Goal: Information Seeking & Learning: Check status

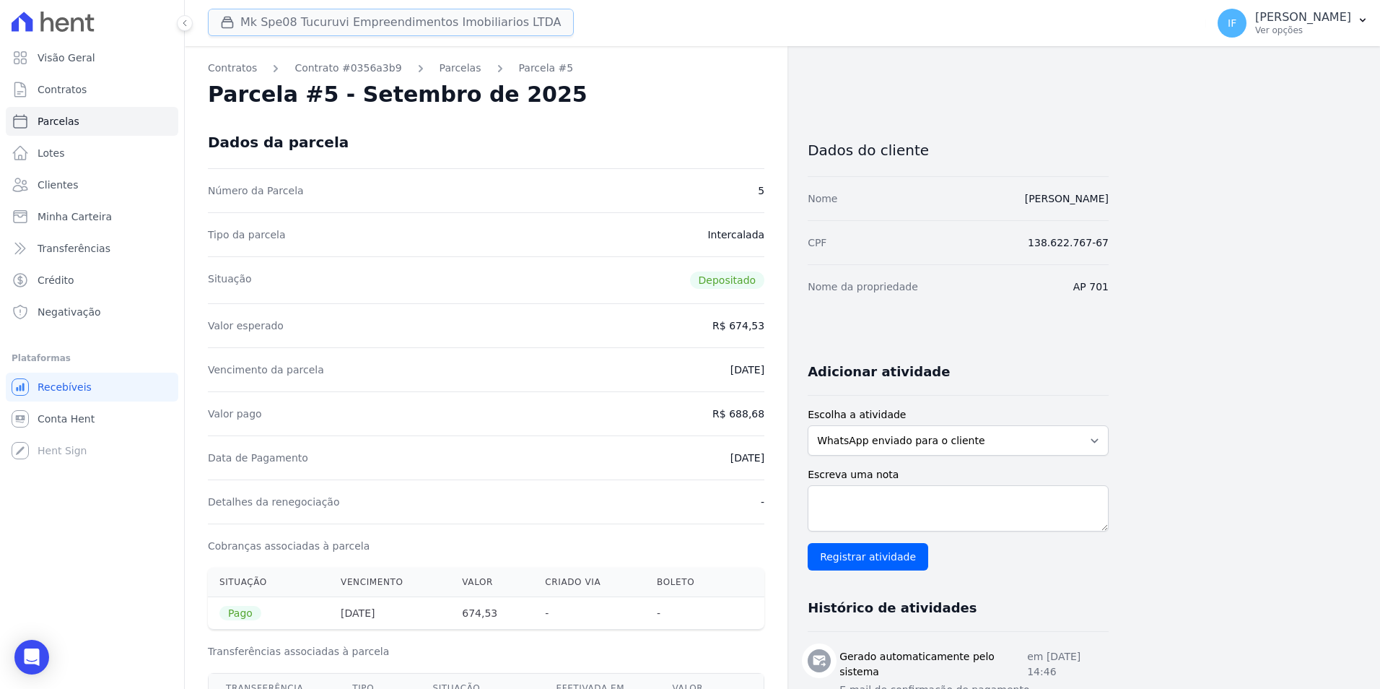
click at [241, 25] on button "Mk Spe08 Tucuruvi Empreendimentos Imobiliarios LTDA" at bounding box center [391, 22] width 366 height 27
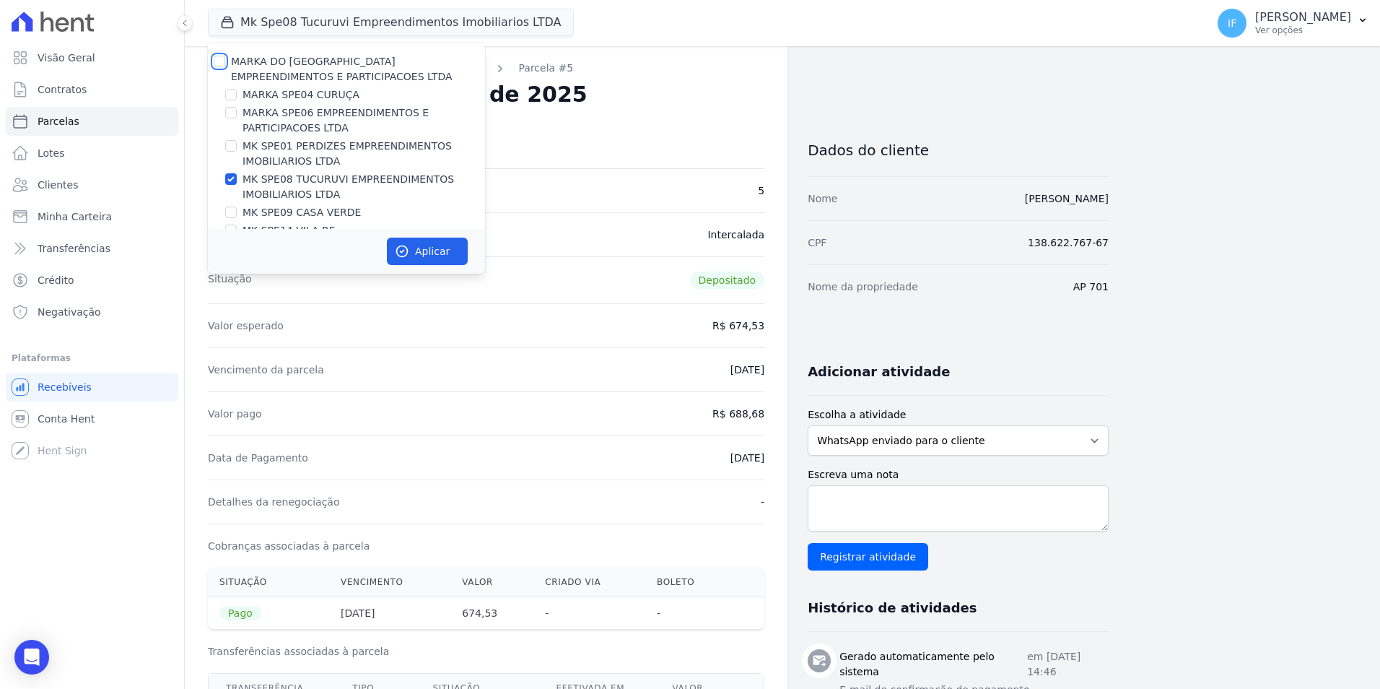
click at [219, 62] on input "MARKA DO [GEOGRAPHIC_DATA] EMPREENDIMENTOS E PARTICIPACOES LTDA" at bounding box center [220, 62] width 12 height 12
checkbox input "true"
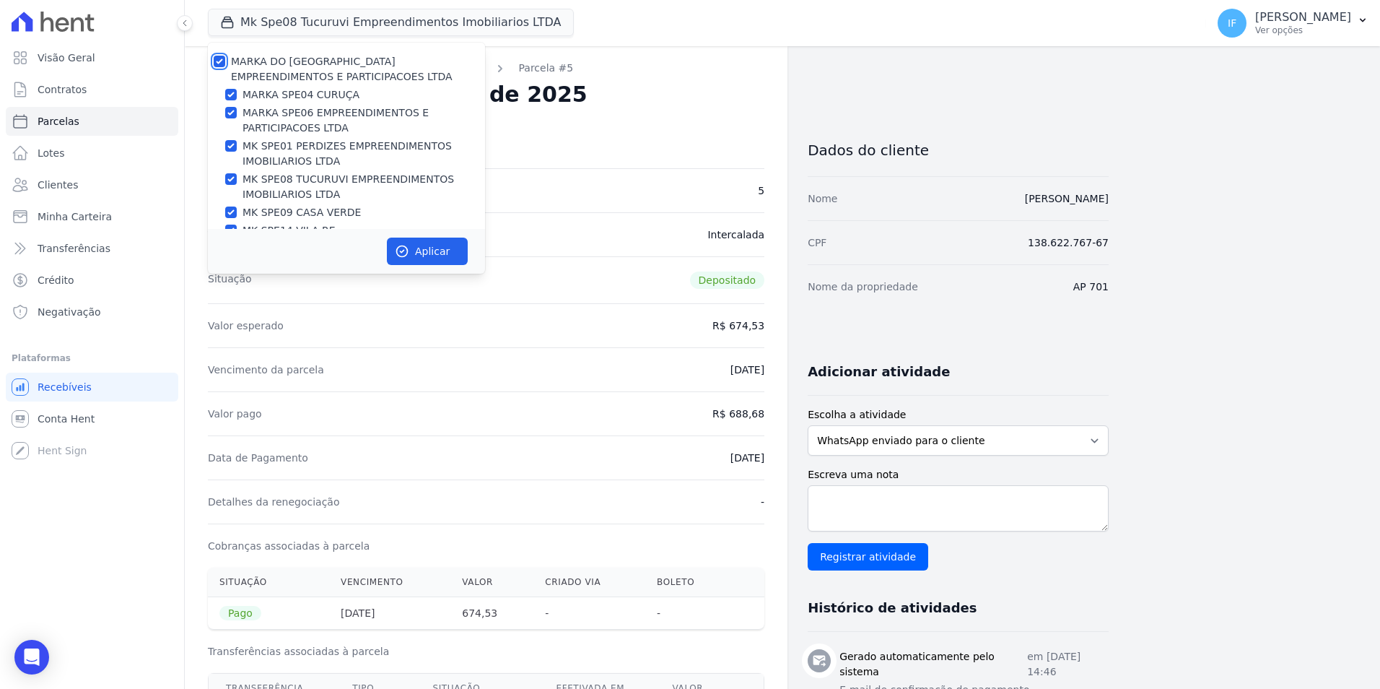
checkbox input "true"
click at [217, 65] on input "MARKA DO [GEOGRAPHIC_DATA] EMPREENDIMENTOS E PARTICIPACOES LTDA" at bounding box center [220, 62] width 12 height 12
checkbox input "false"
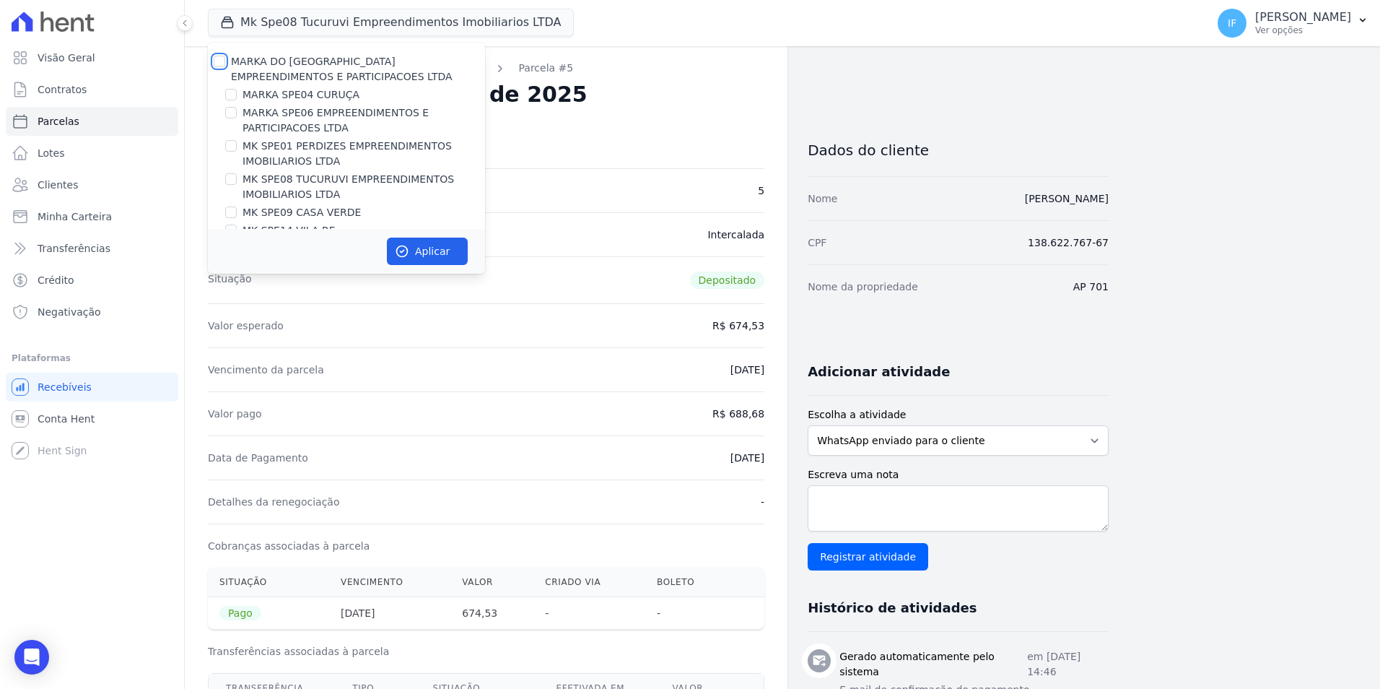
checkbox input "false"
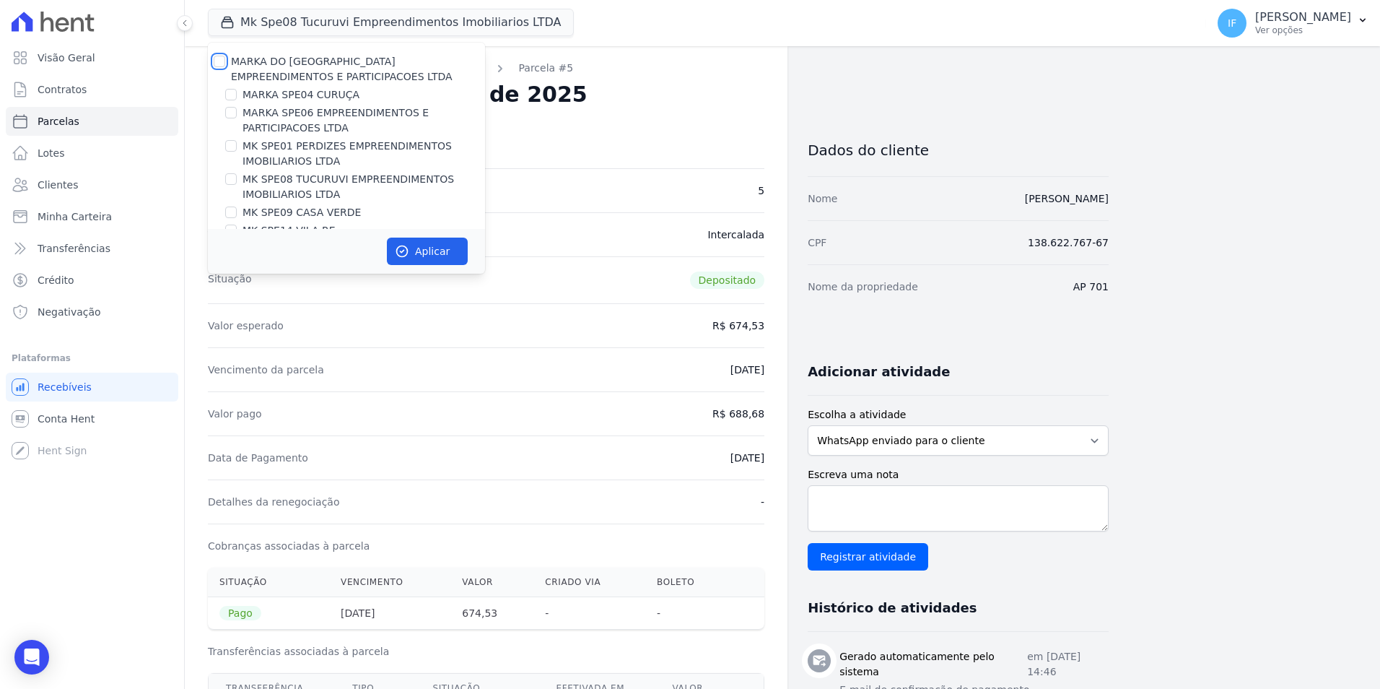
checkbox input "false"
click at [217, 65] on input "MARKA DO [GEOGRAPHIC_DATA] EMPREENDIMENTOS E PARTICIPACOES LTDA" at bounding box center [220, 62] width 12 height 12
checkbox input "true"
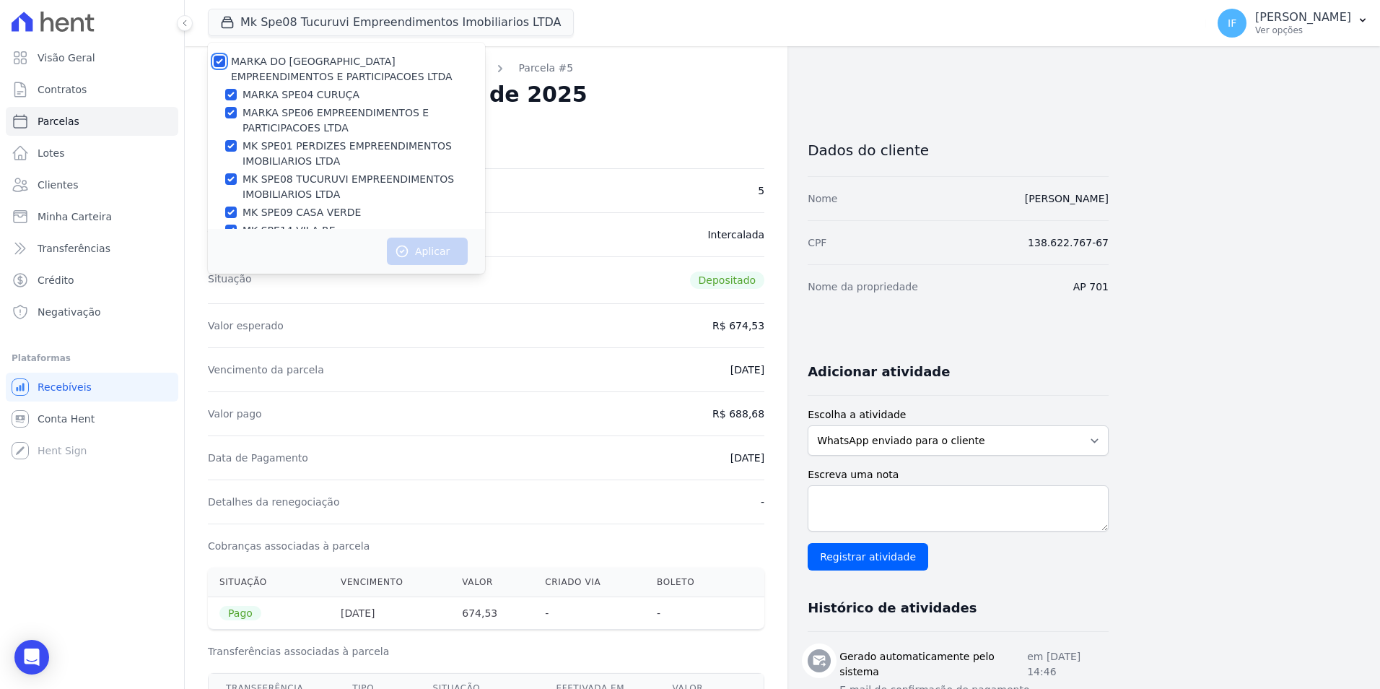
checkbox input "true"
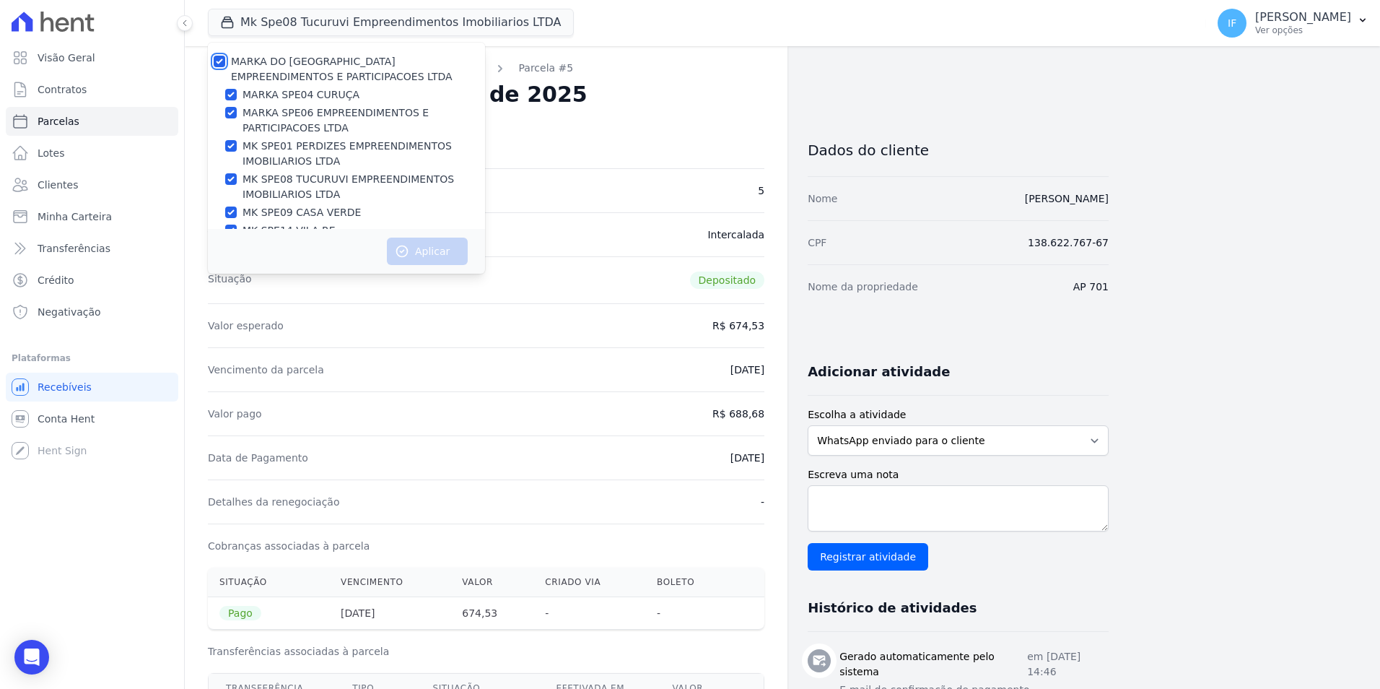
checkbox input "true"
click at [229, 59] on div "MARKA DO [GEOGRAPHIC_DATA] EMPREENDIMENTOS E PARTICIPACOES LTDA" at bounding box center [346, 69] width 277 height 30
click at [218, 65] on input "MARKA DO [GEOGRAPHIC_DATA] EMPREENDIMENTOS E PARTICIPACOES LTDA" at bounding box center [220, 62] width 12 height 12
checkbox input "false"
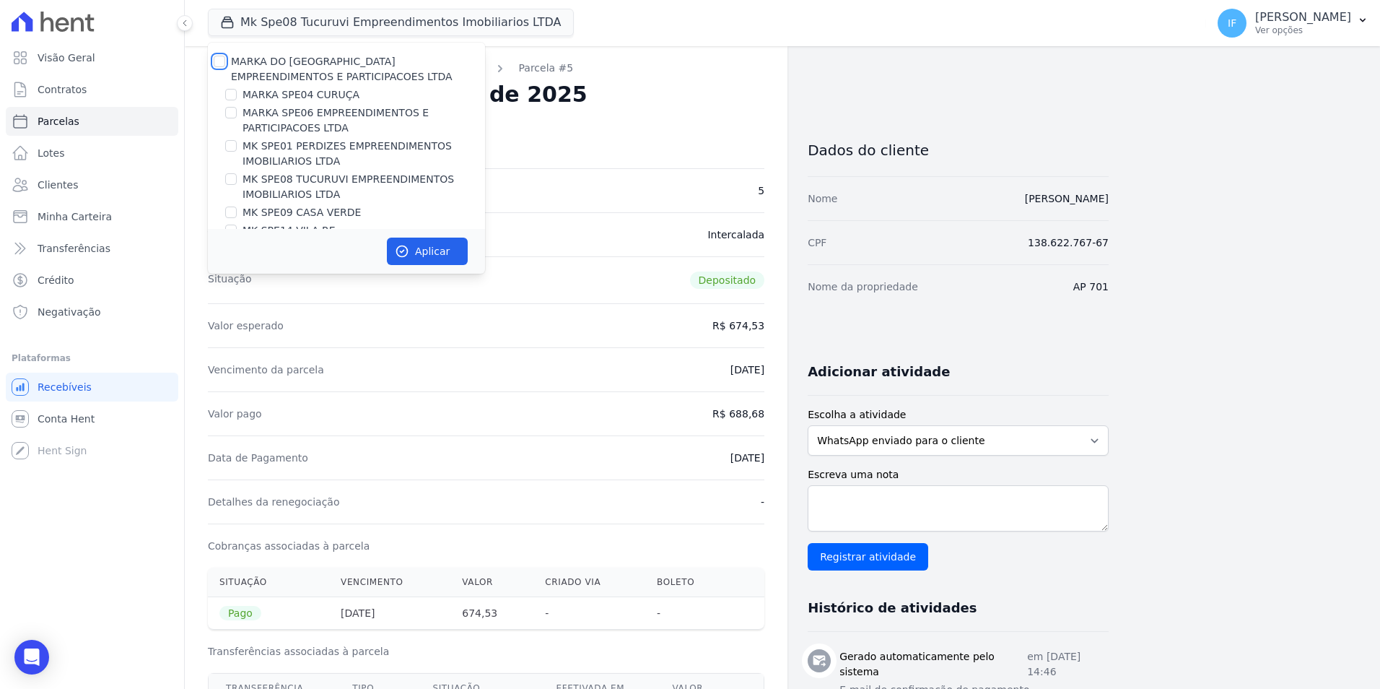
checkbox input "false"
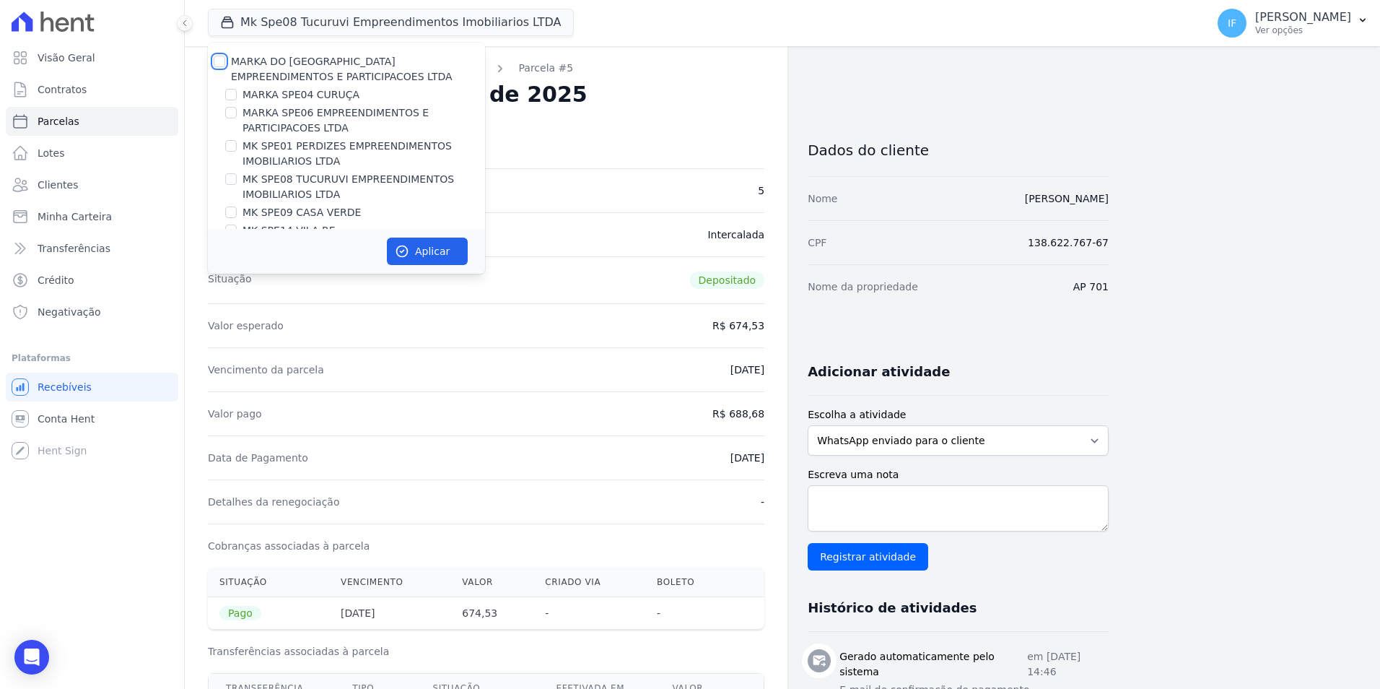
checkbox input "false"
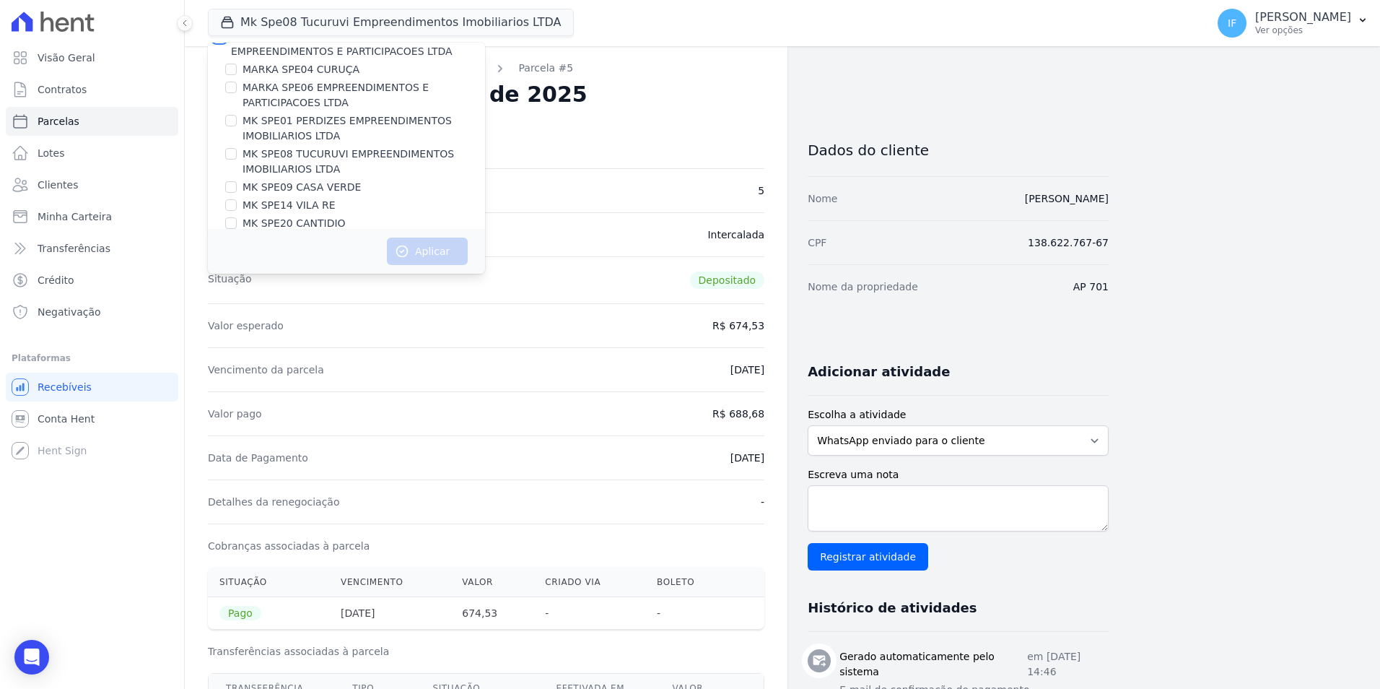
scroll to position [39, 0]
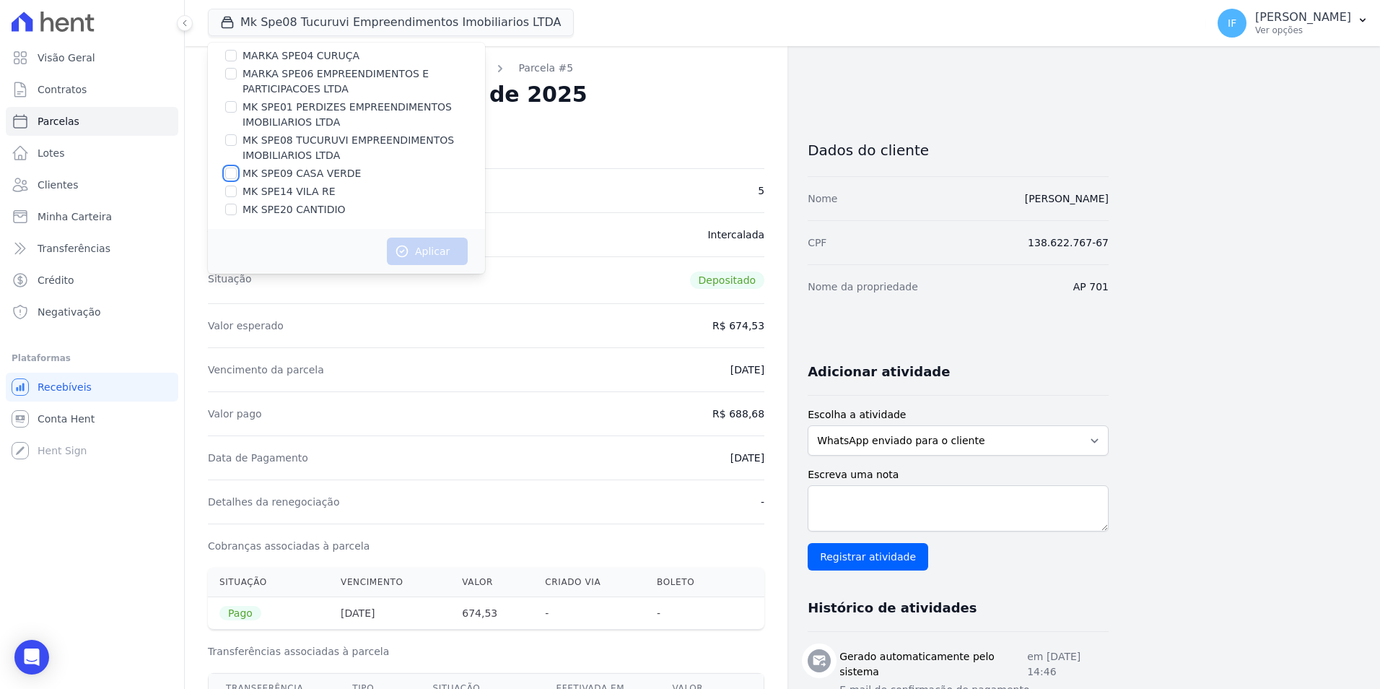
click at [235, 176] on input "MK SPE09 CASA VERDE" at bounding box center [231, 173] width 12 height 12
checkbox input "true"
click at [422, 253] on button "Aplicar" at bounding box center [427, 251] width 81 height 27
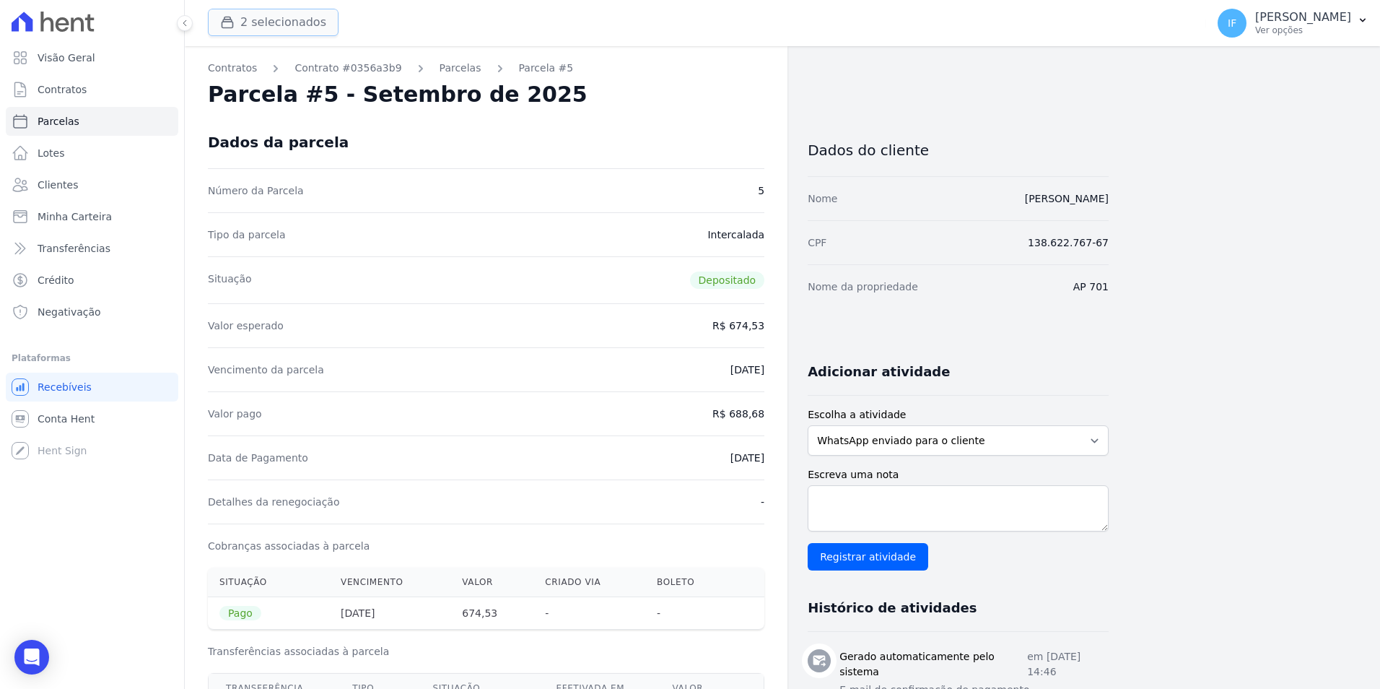
click at [280, 18] on button "2 selecionados" at bounding box center [273, 22] width 131 height 27
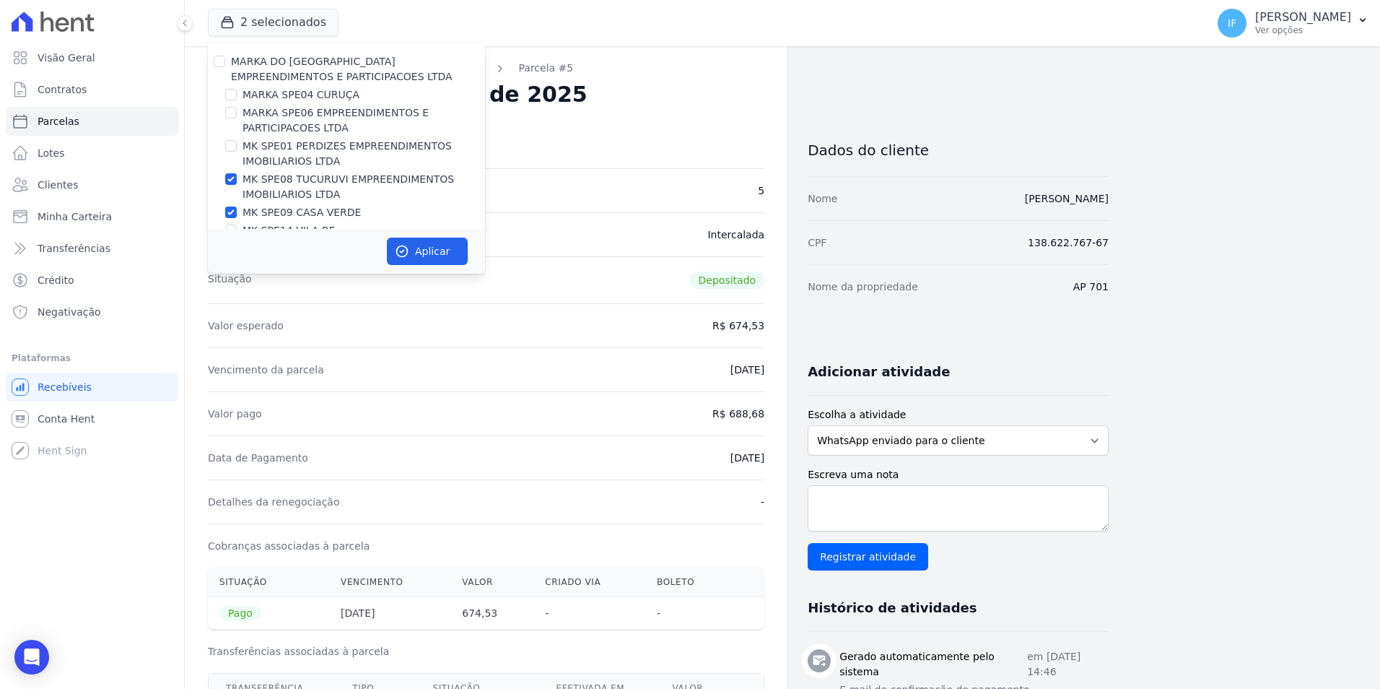
click at [234, 187] on div "MK SPE08 TUCURUVI EMPREENDIMENTOS IMOBILIARIOS LTDA" at bounding box center [346, 187] width 277 height 30
click at [236, 179] on input "MK SPE08 TUCURUVI EMPREENDIMENTOS IMOBILIARIOS LTDA" at bounding box center [231, 179] width 12 height 12
checkbox input "false"
click at [425, 254] on button "Aplicar" at bounding box center [427, 251] width 81 height 27
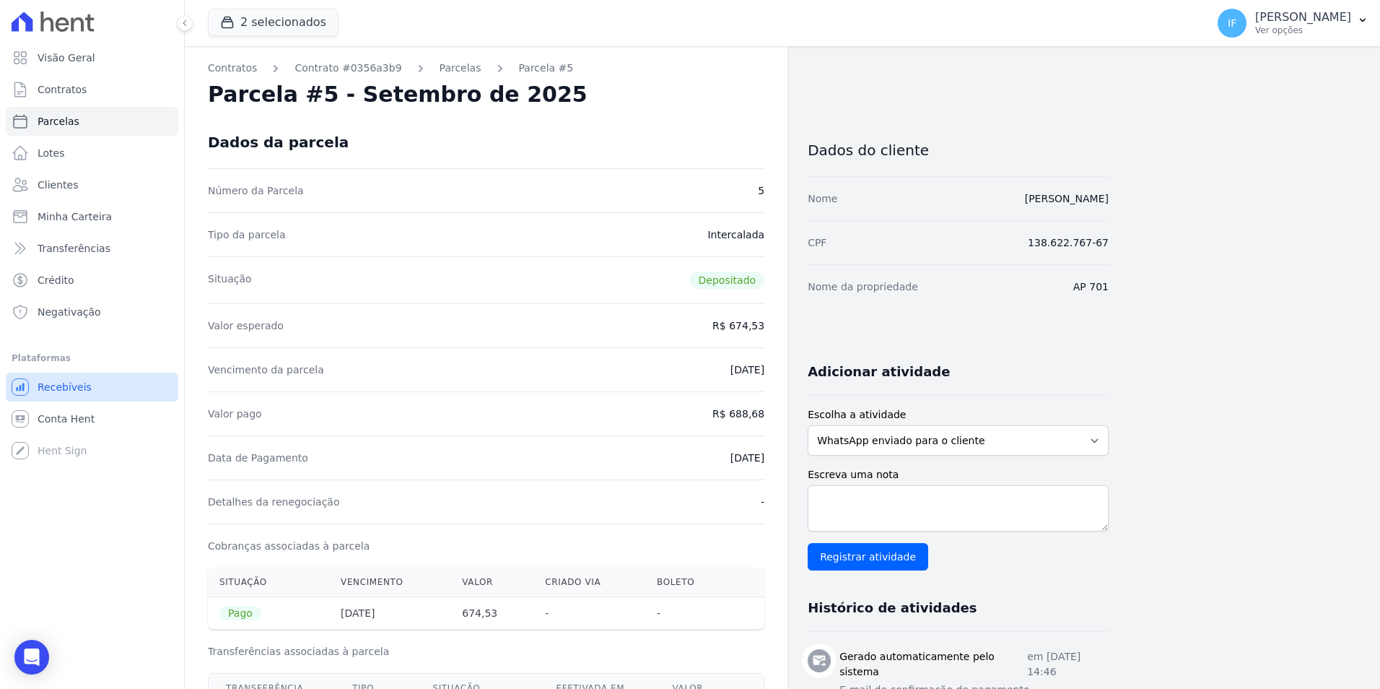
click at [113, 383] on link "Recebíveis" at bounding box center [92, 386] width 173 height 29
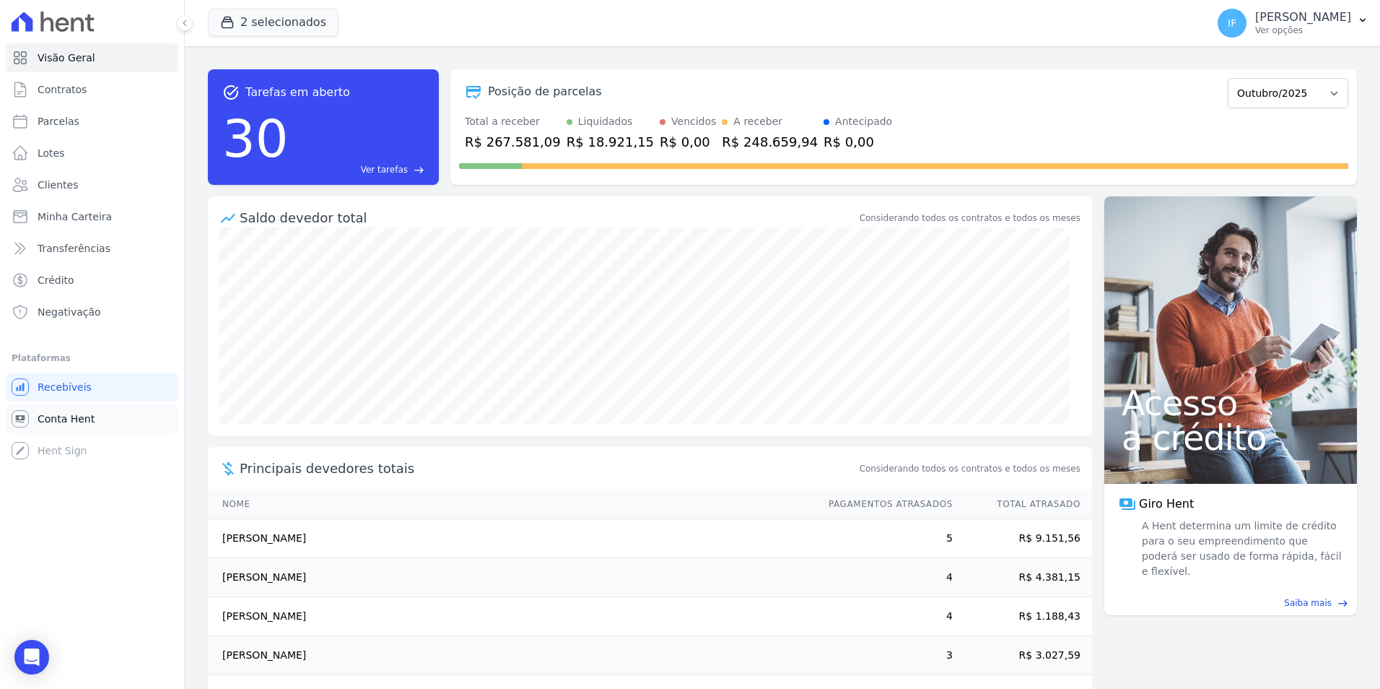
click at [57, 424] on span "Conta Hent" at bounding box center [66, 418] width 57 height 14
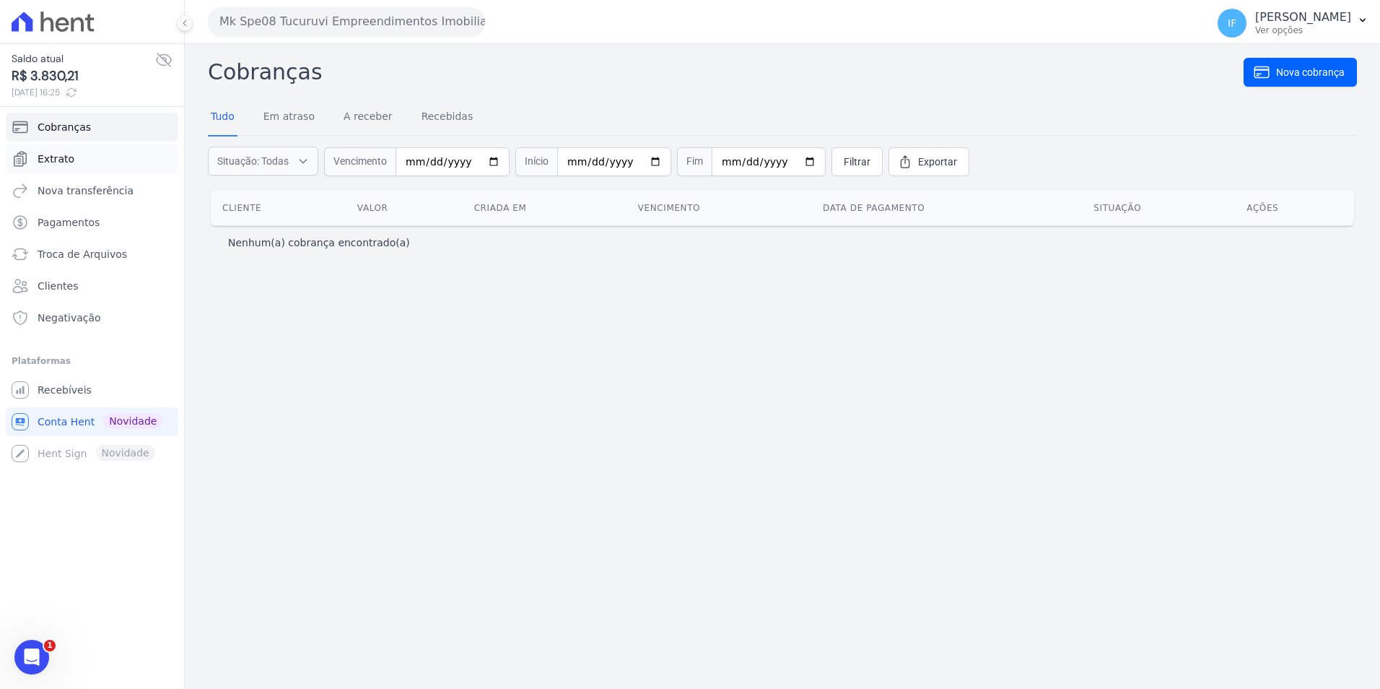
click at [53, 156] on span "Extrato" at bounding box center [56, 159] width 37 height 14
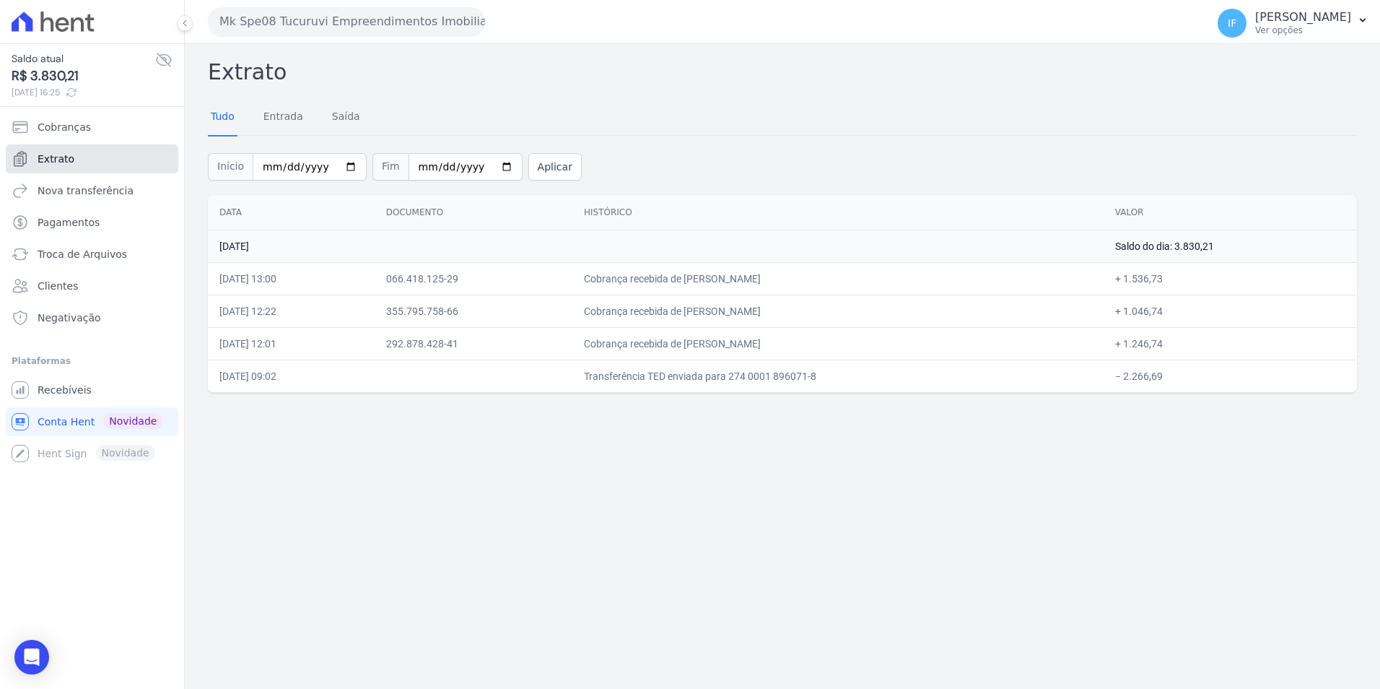
click at [74, 164] on link "Extrato" at bounding box center [92, 158] width 173 height 29
click at [104, 159] on link "Extrato" at bounding box center [92, 158] width 173 height 29
click at [339, 163] on input "[DATE]" at bounding box center [310, 166] width 114 height 27
type input "[DATE]"
click at [484, 167] on input "[DATE]" at bounding box center [466, 166] width 114 height 27
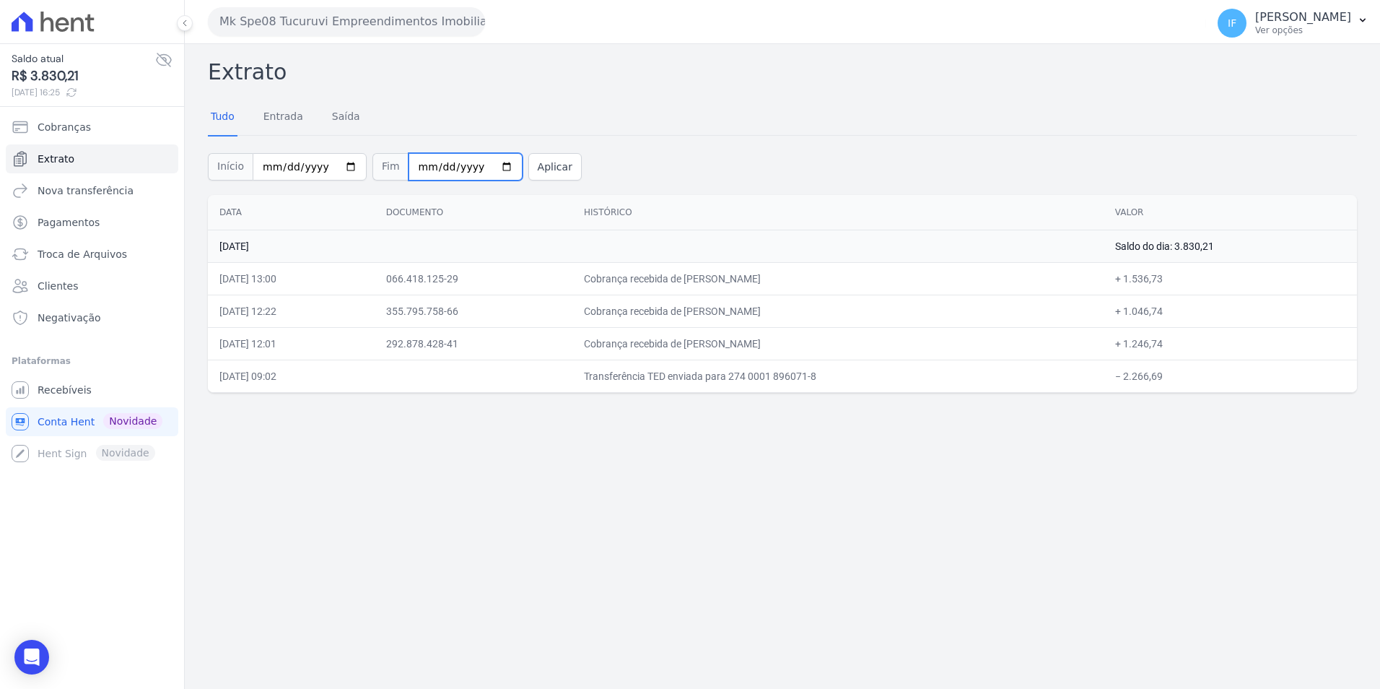
type input "[DATE]"
click at [528, 165] on button "Aplicar" at bounding box center [554, 166] width 53 height 27
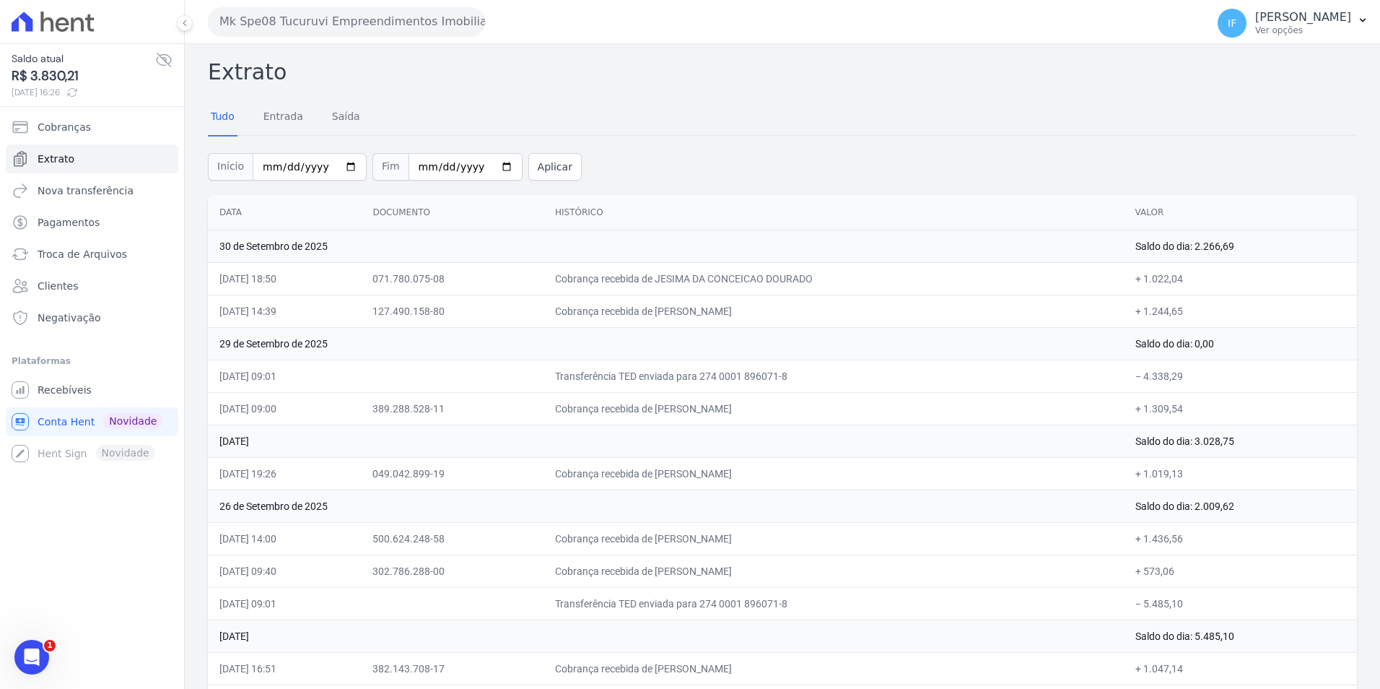
drag, startPoint x: 214, startPoint y: 67, endPoint x: 328, endPoint y: 174, distance: 156.3
click at [210, 64] on h2 "Extrato" at bounding box center [782, 72] width 1149 height 32
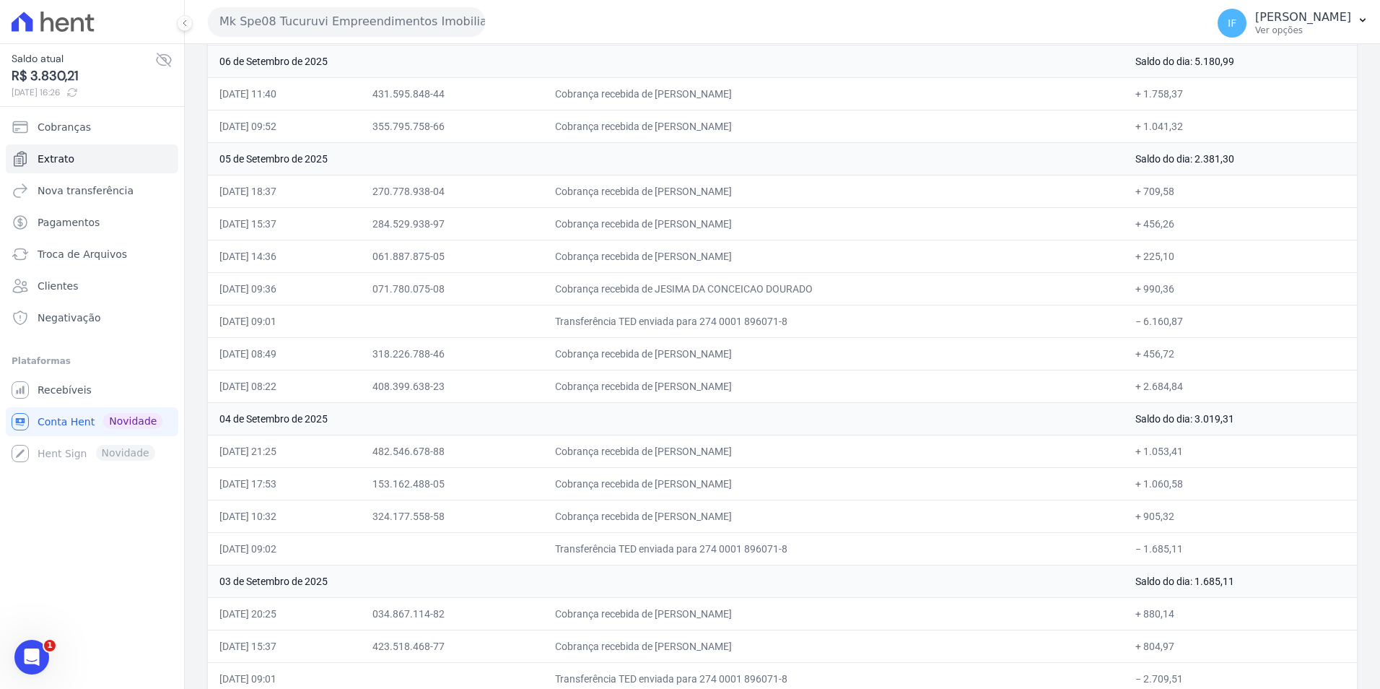
scroll to position [3809, 0]
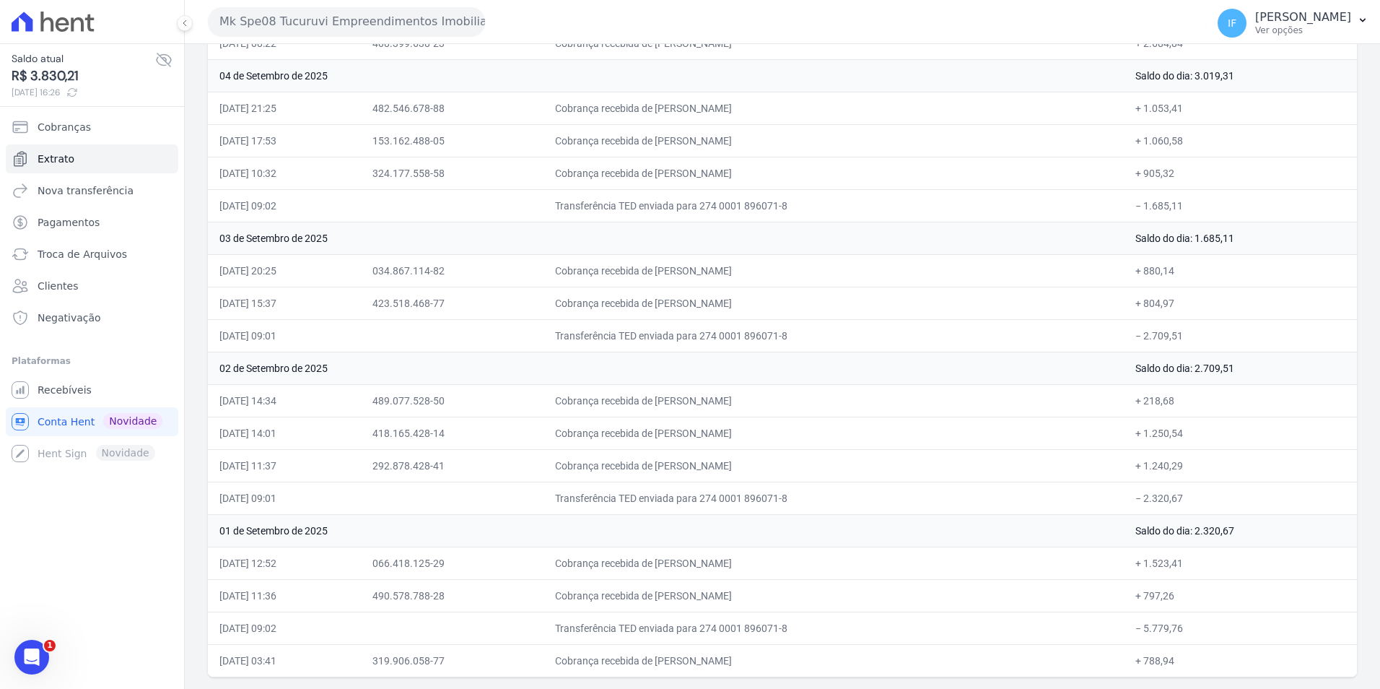
drag, startPoint x: 210, startPoint y: 64, endPoint x: 1177, endPoint y: 660, distance: 1136.0
drag, startPoint x: 1177, startPoint y: 660, endPoint x: 1150, endPoint y: 660, distance: 27.4
copy div "Loremip Dolo Sitamet Conse Adipis Eli Seddoei Temp Incididun Utlaboree Dolor 87…"
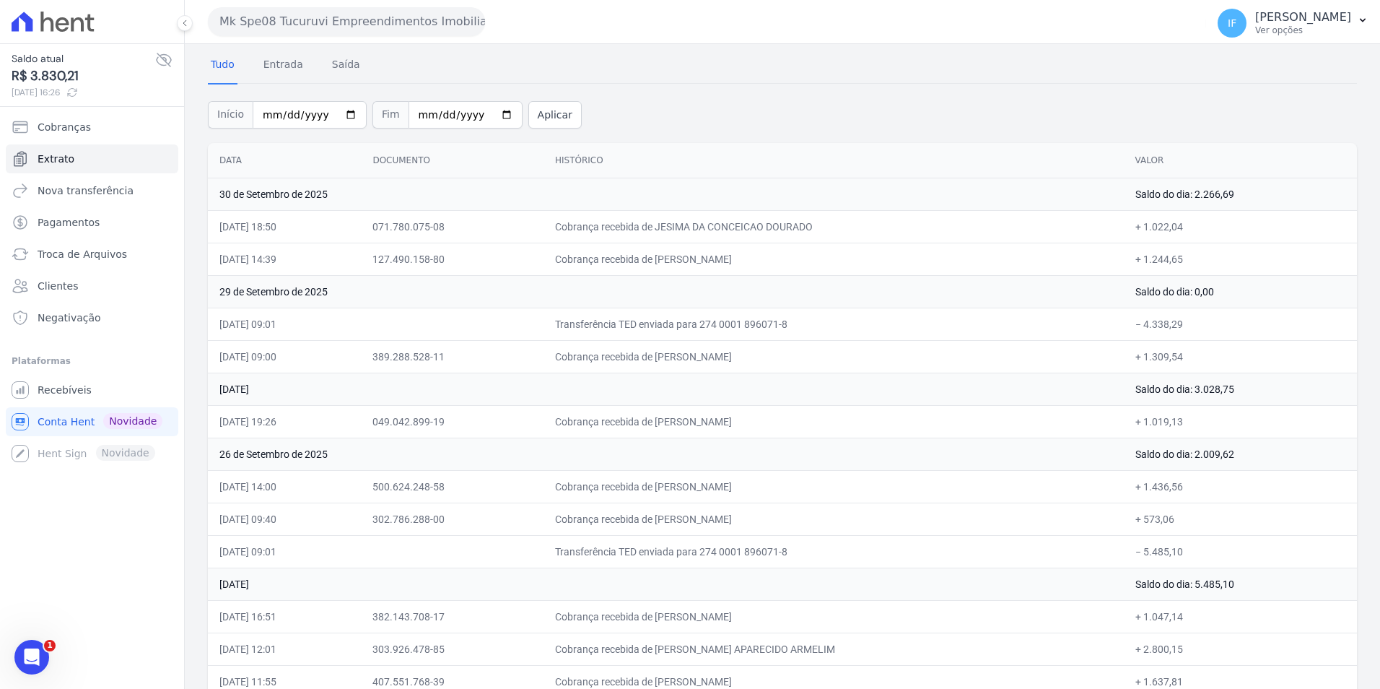
scroll to position [0, 0]
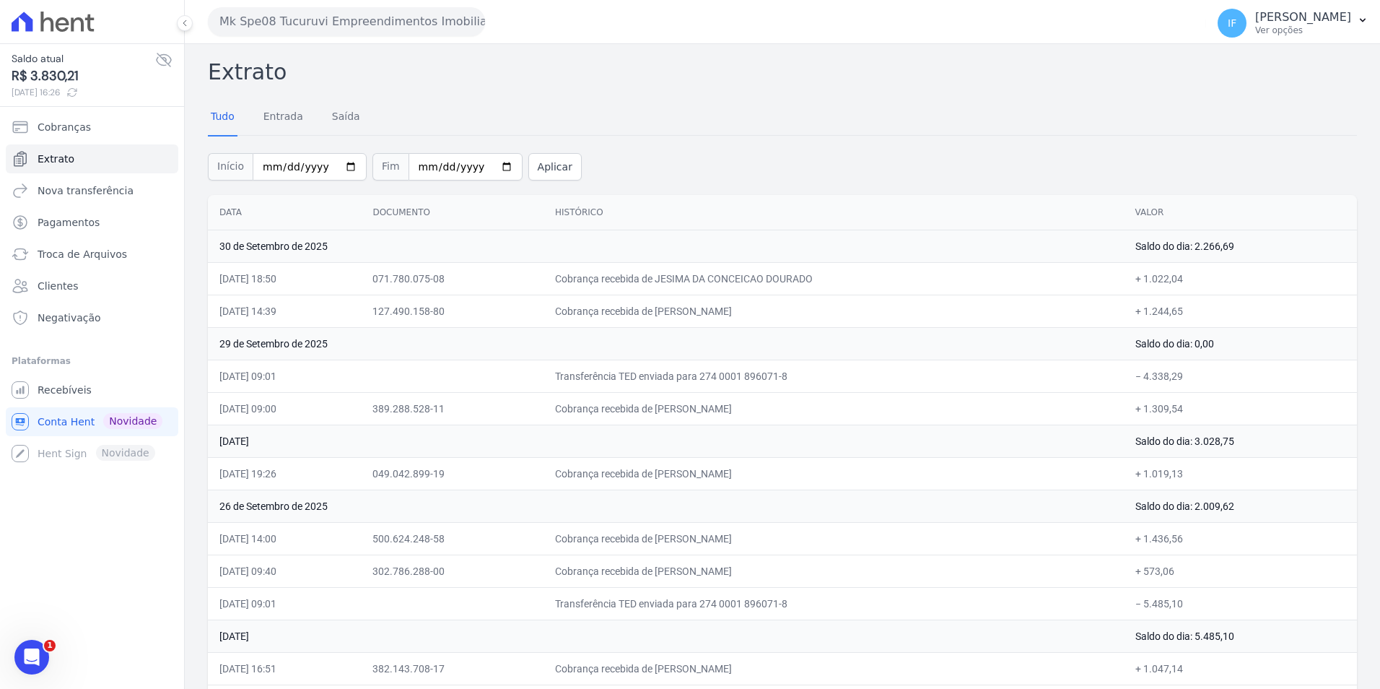
click at [281, 118] on link "Entrada" at bounding box center [283, 118] width 45 height 38
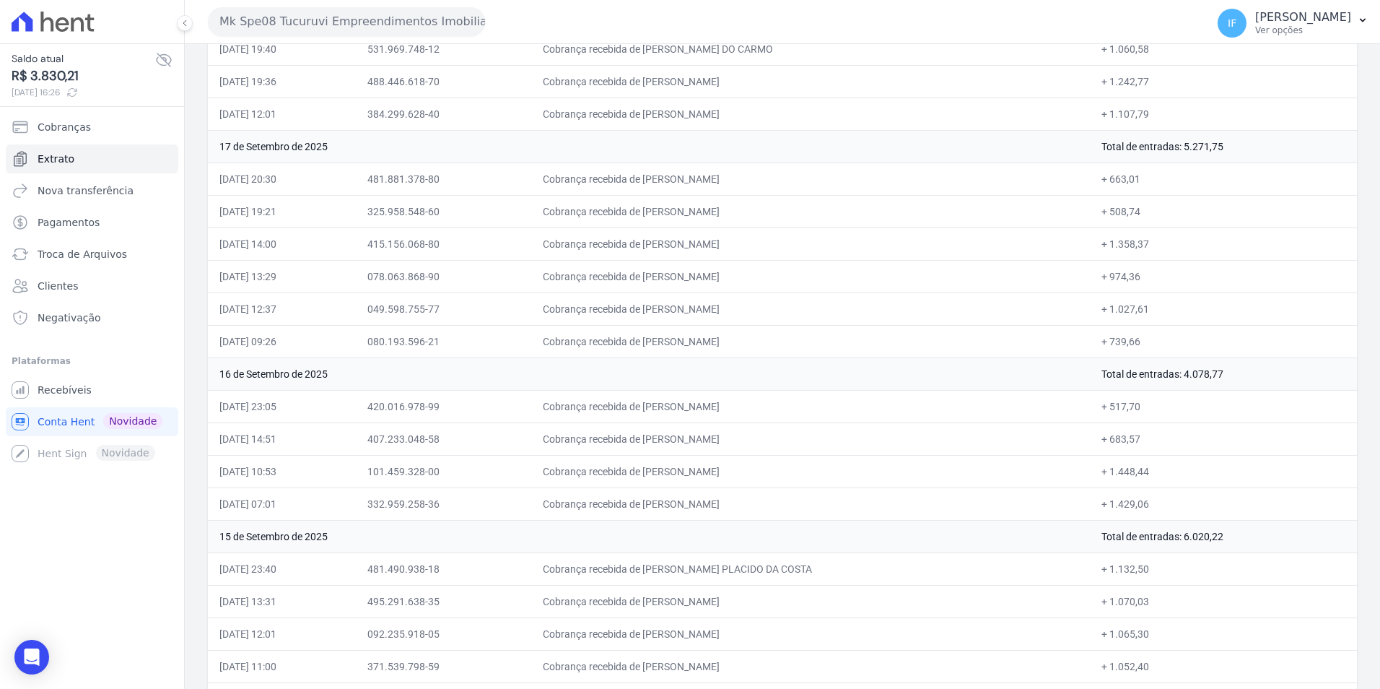
scroll to position [1715, 0]
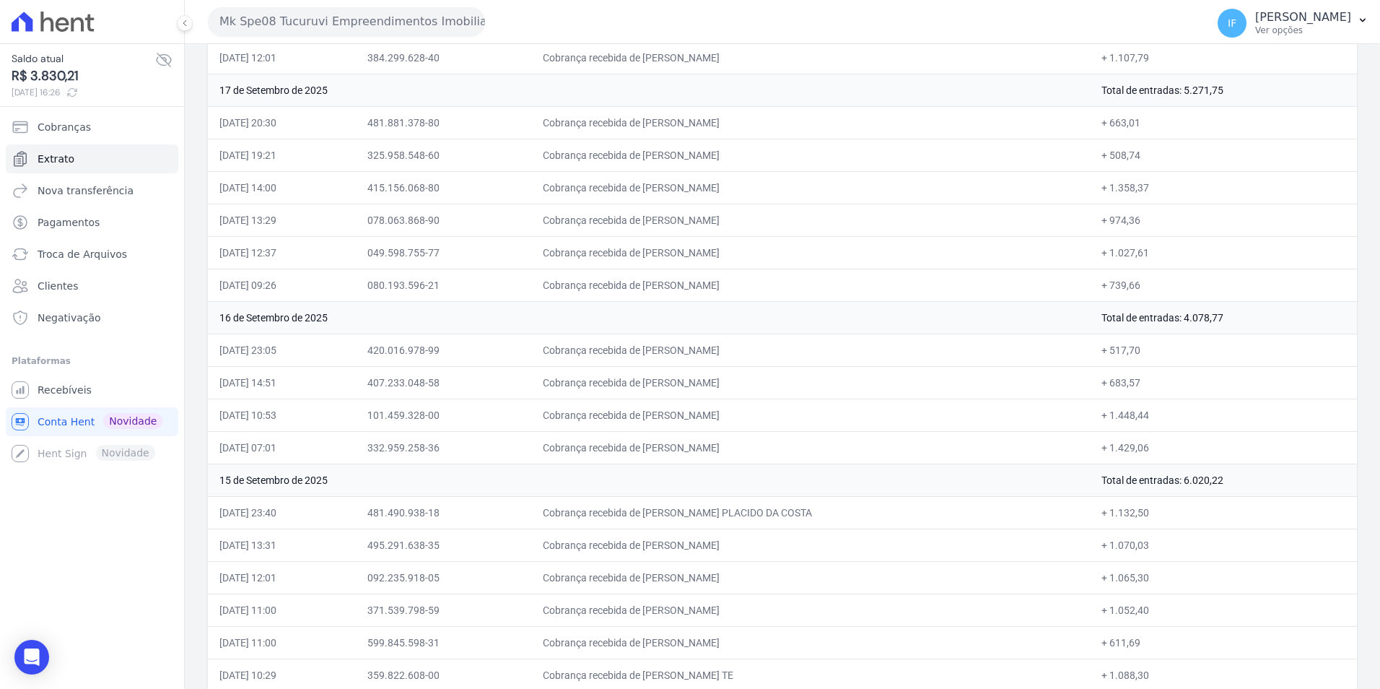
drag, startPoint x: 217, startPoint y: 211, endPoint x: 333, endPoint y: 602, distance: 408.2
click at [333, 602] on table "Data Documento Histórico Valor [DATE] Total de entradas: 2.266,69 [DATE] 18:50 …" at bounding box center [782, 268] width 1149 height 3576
click at [356, 410] on td "[DATE] 10:53" at bounding box center [282, 414] width 148 height 32
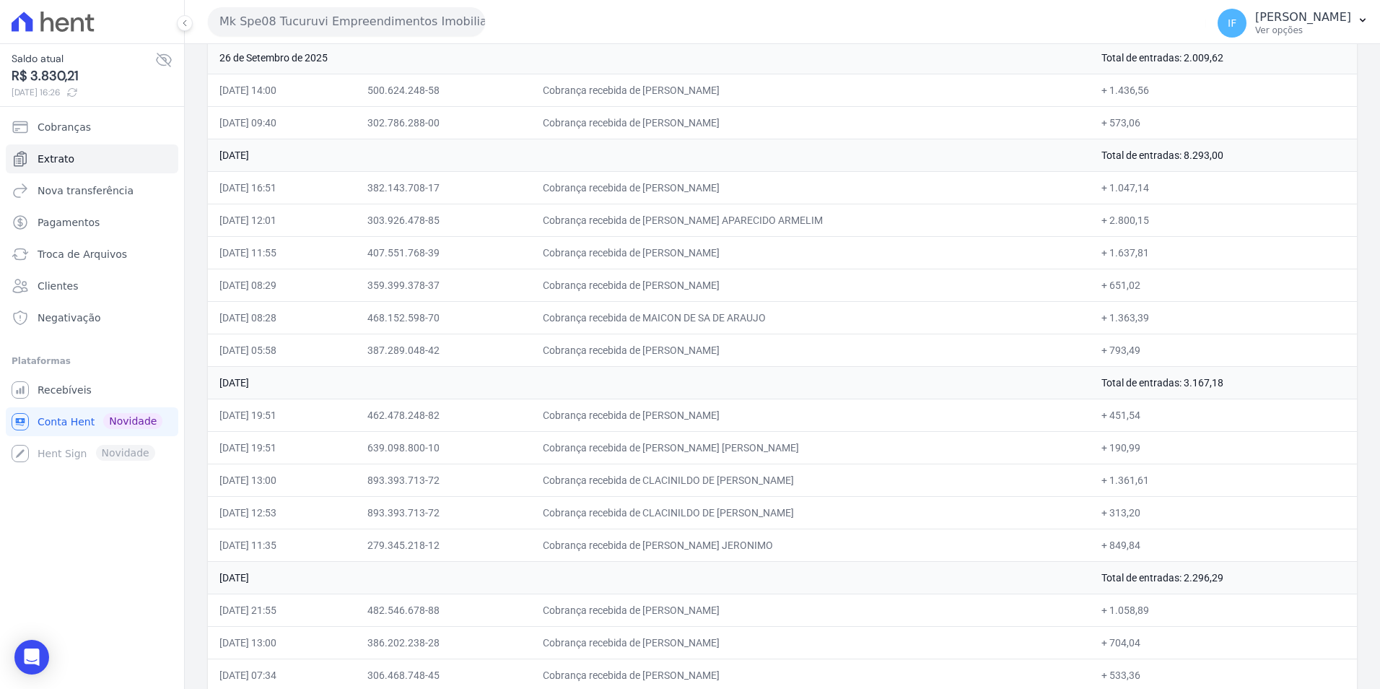
scroll to position [0, 0]
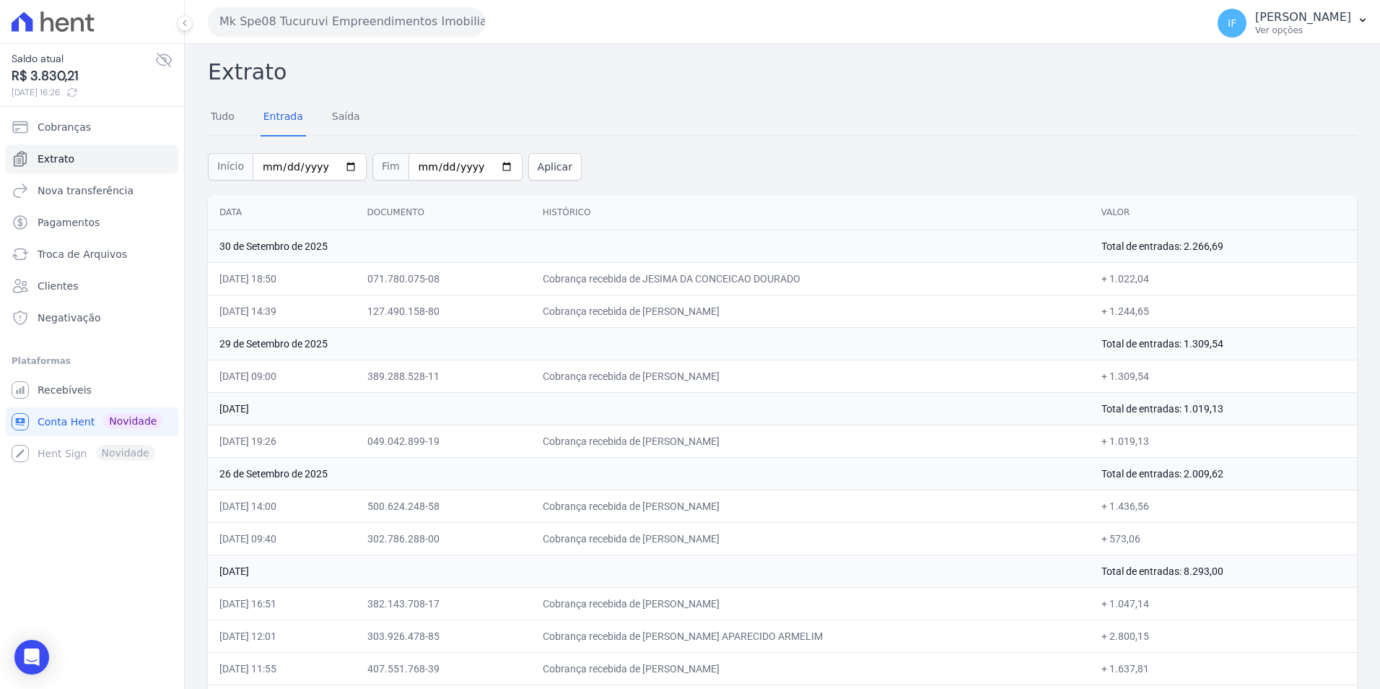
click at [661, 157] on div "Início [DATE] Fim [DATE] Aplicar" at bounding box center [782, 165] width 1149 height 60
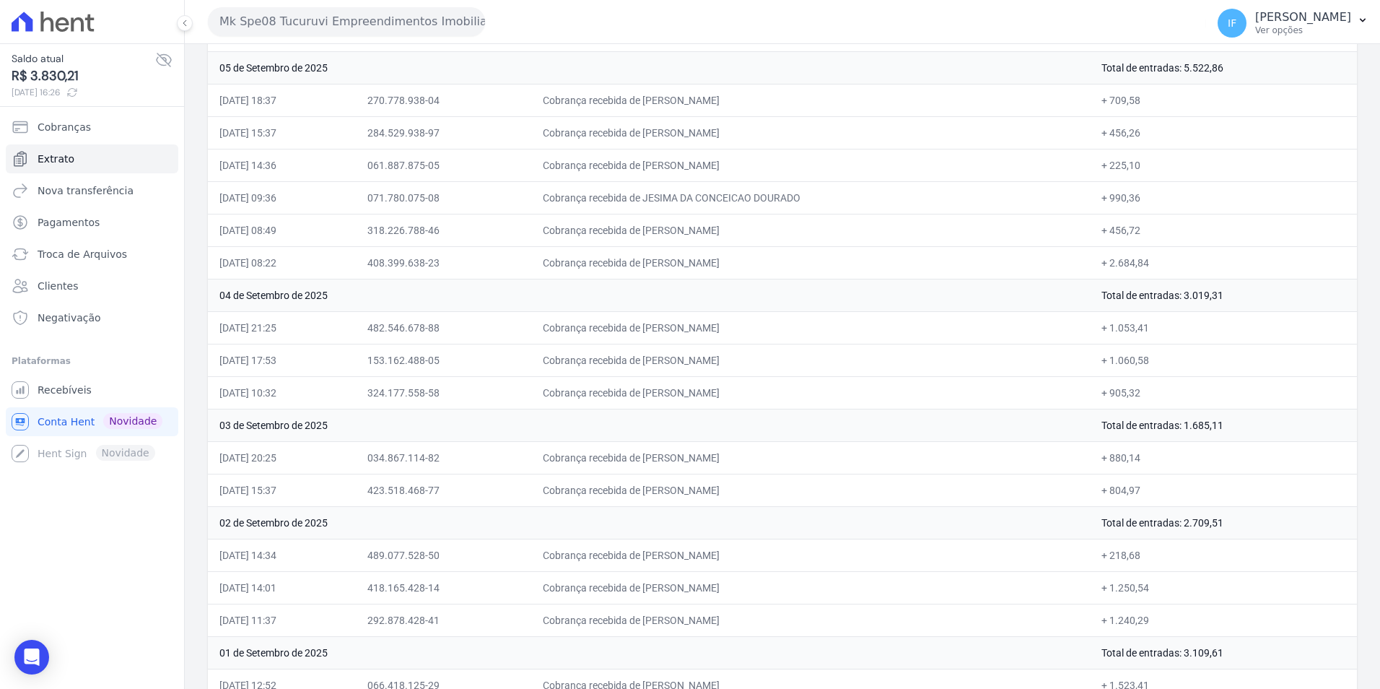
scroll to position [3094, 0]
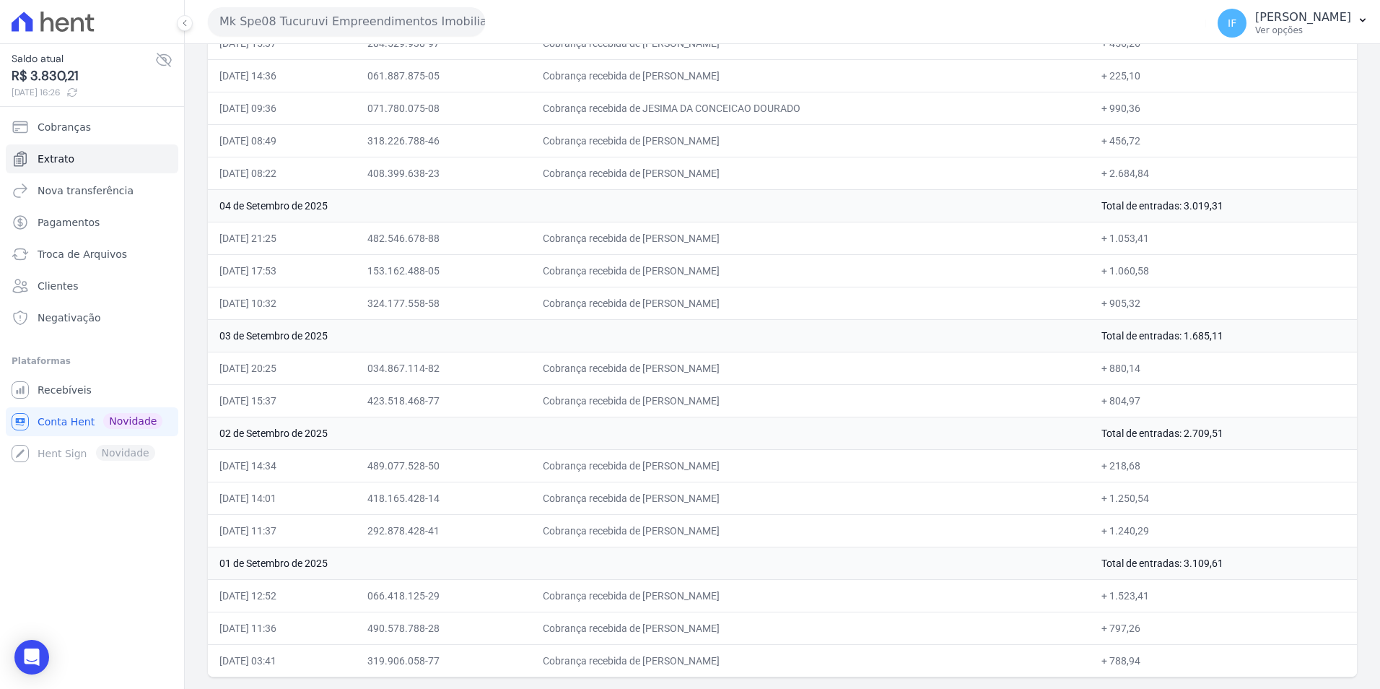
drag, startPoint x: 217, startPoint y: 210, endPoint x: 1154, endPoint y: 657, distance: 1037.5
copy table "Lore Ipsumdolo Sitametco Adipi 75 el Seddoeiu te 1047 Incid ut laboreet: 9.612,…"
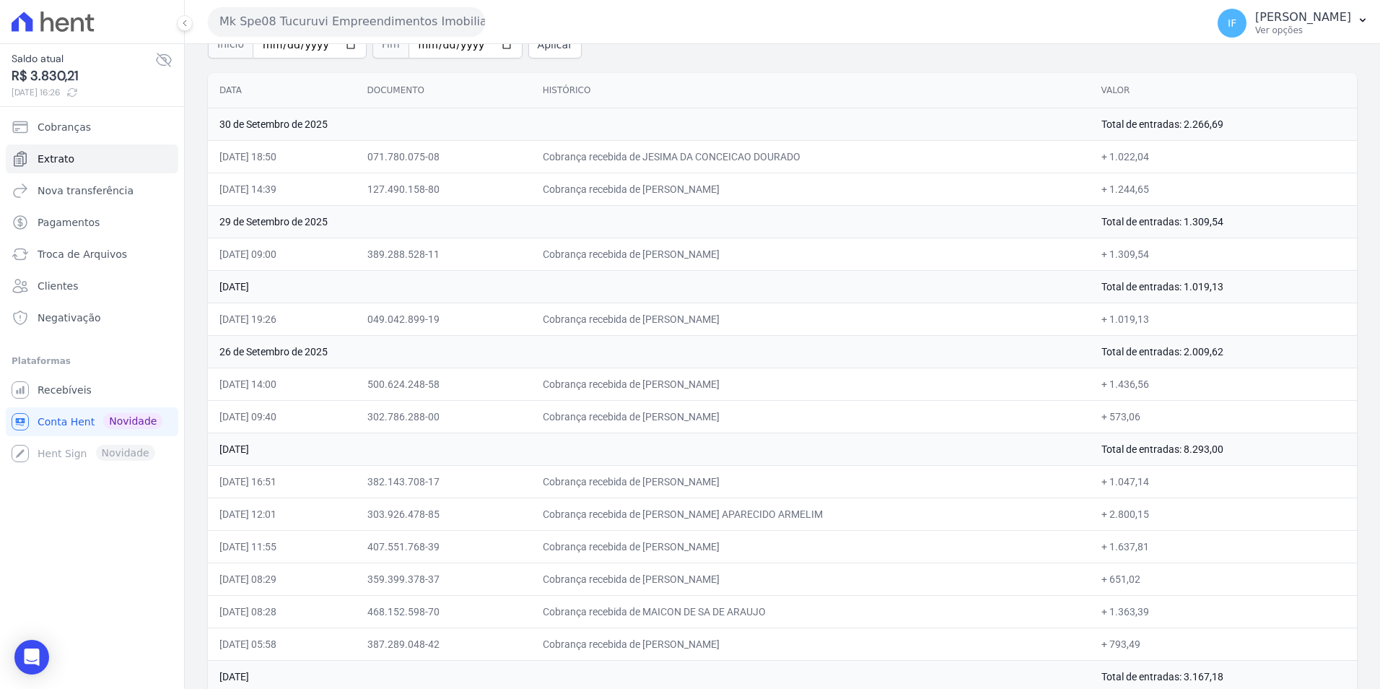
scroll to position [0, 0]
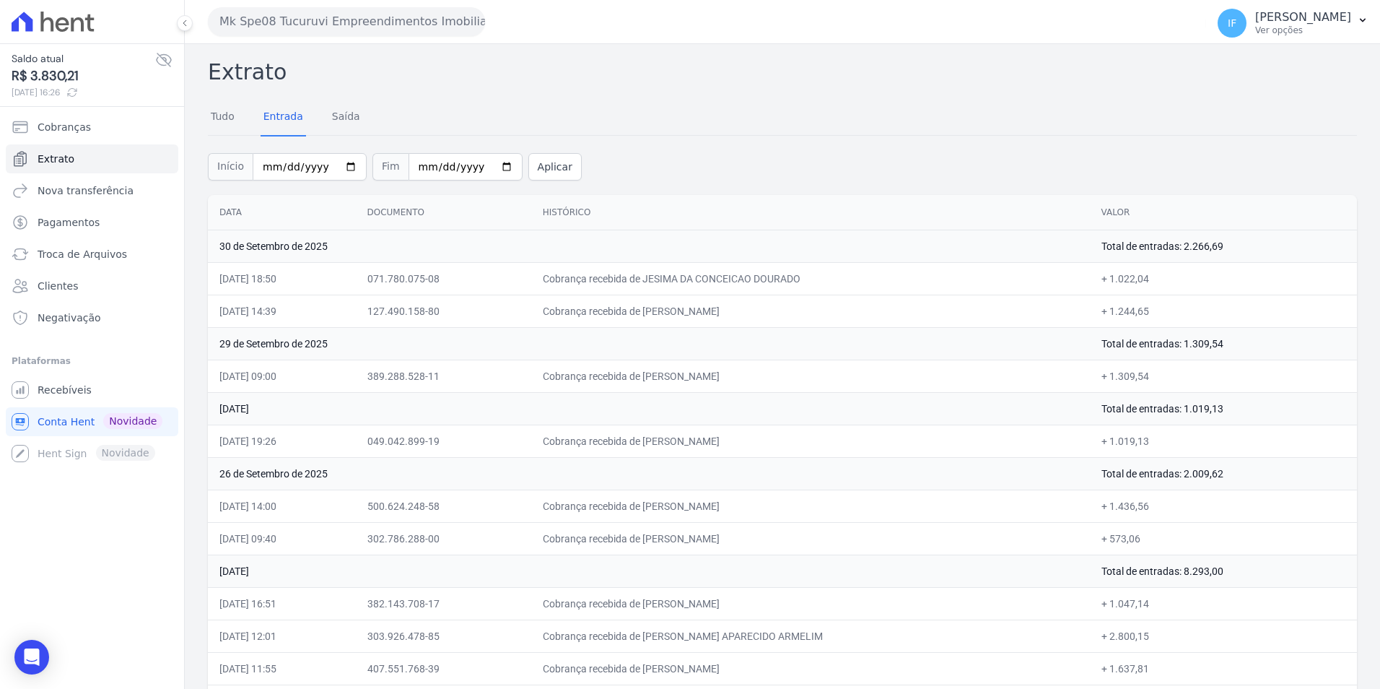
click at [362, 23] on button "Mk Spe08 Tucuruvi Empreendimentos Imobiliarios LTDA" at bounding box center [346, 21] width 277 height 29
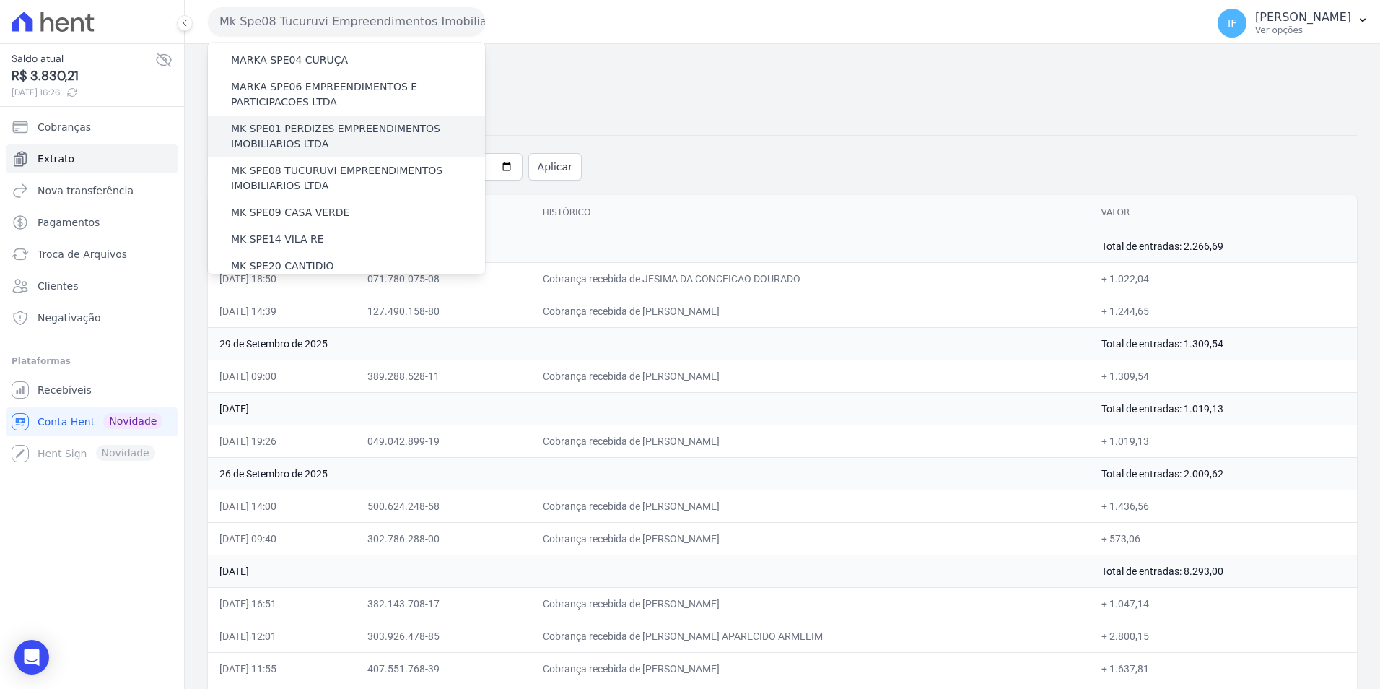
scroll to position [55, 0]
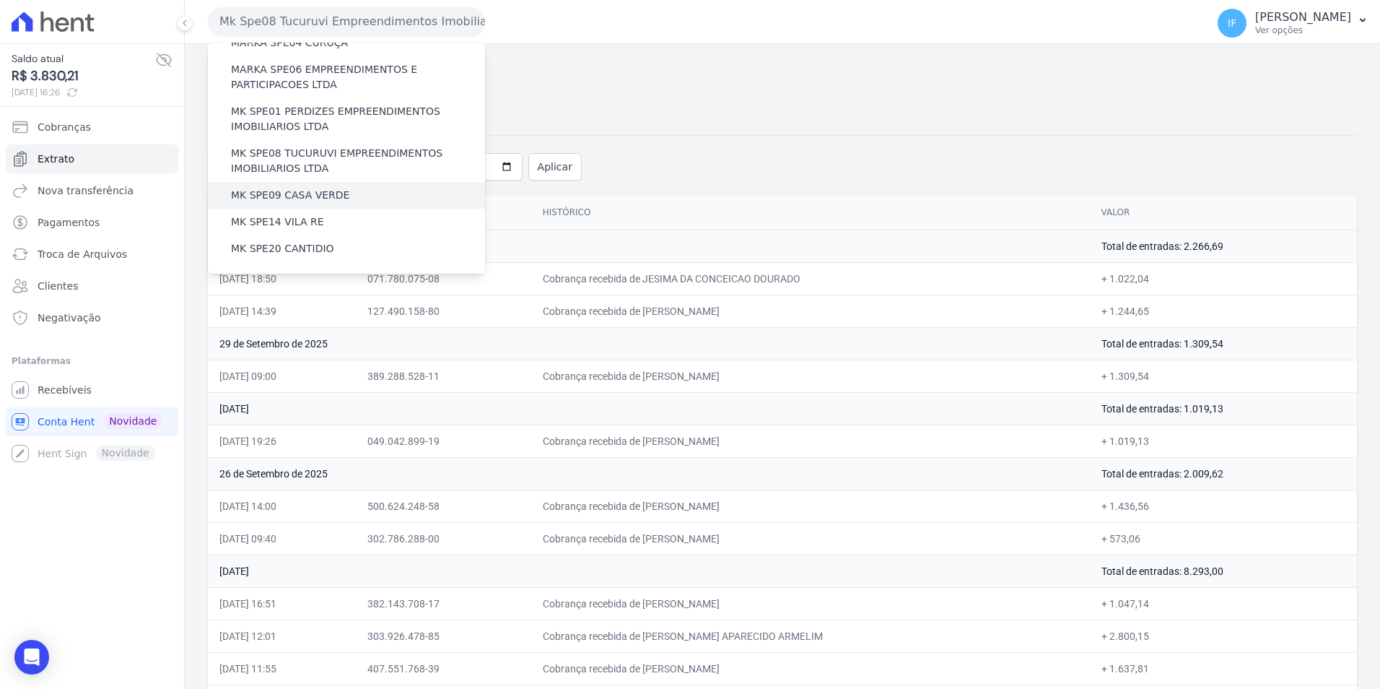
click at [266, 194] on label "MK SPE09 CASA VERDE" at bounding box center [290, 195] width 118 height 15
click at [0, 0] on input "MK SPE09 CASA VERDE" at bounding box center [0, 0] width 0 height 0
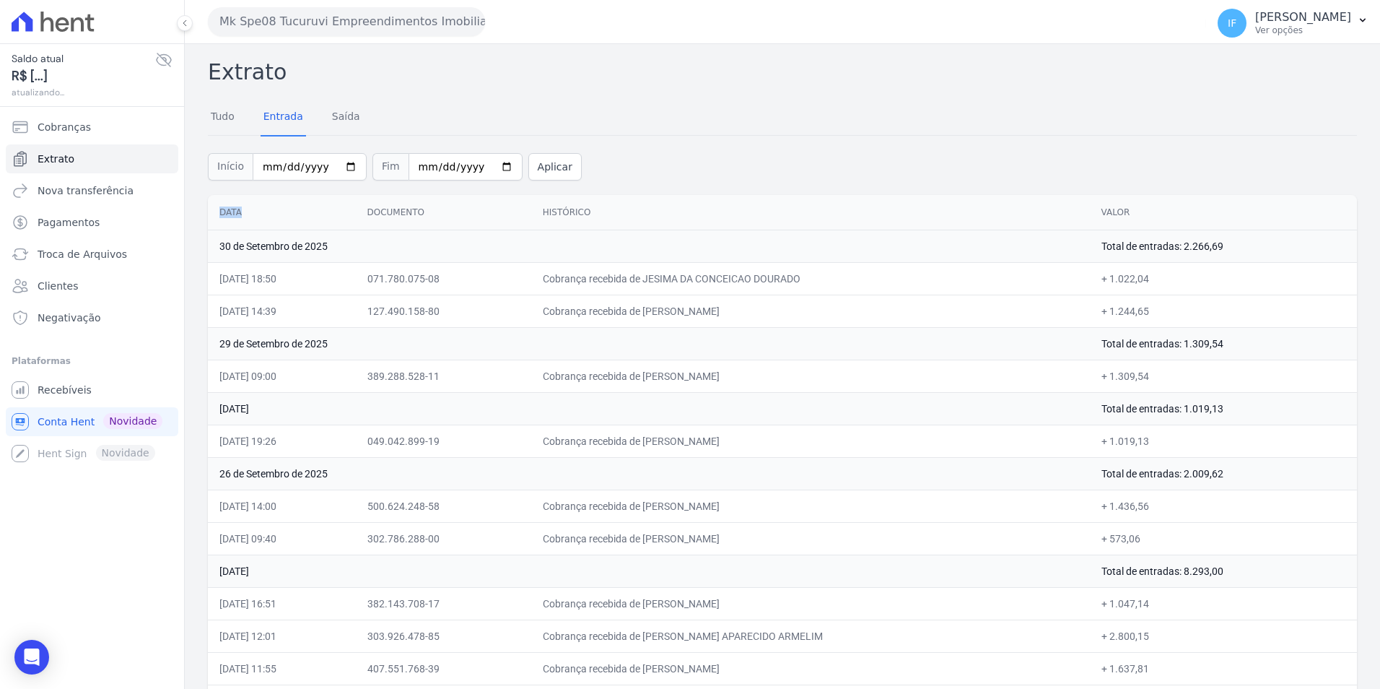
click at [53, 391] on span "Recebíveis" at bounding box center [65, 390] width 54 height 14
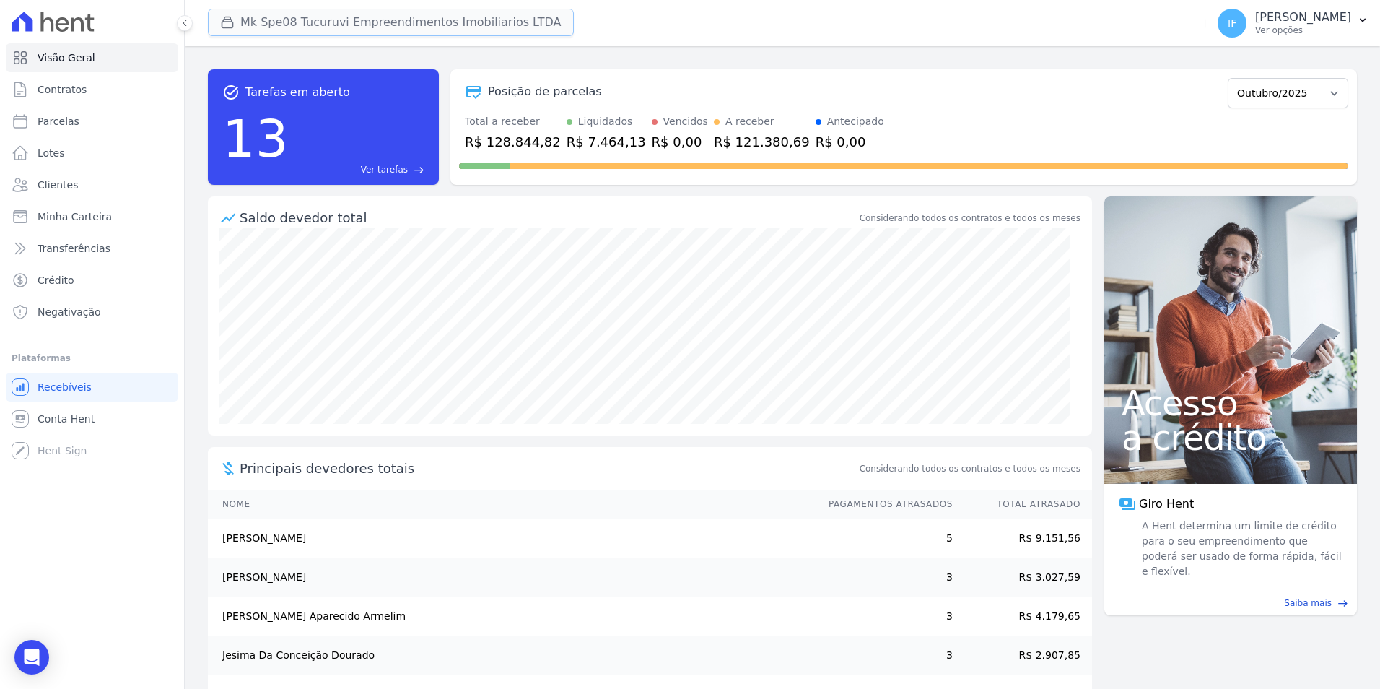
click at [458, 24] on button "Mk Spe08 Tucuruvi Empreendimentos Imobiliarios LTDA" at bounding box center [391, 22] width 366 height 27
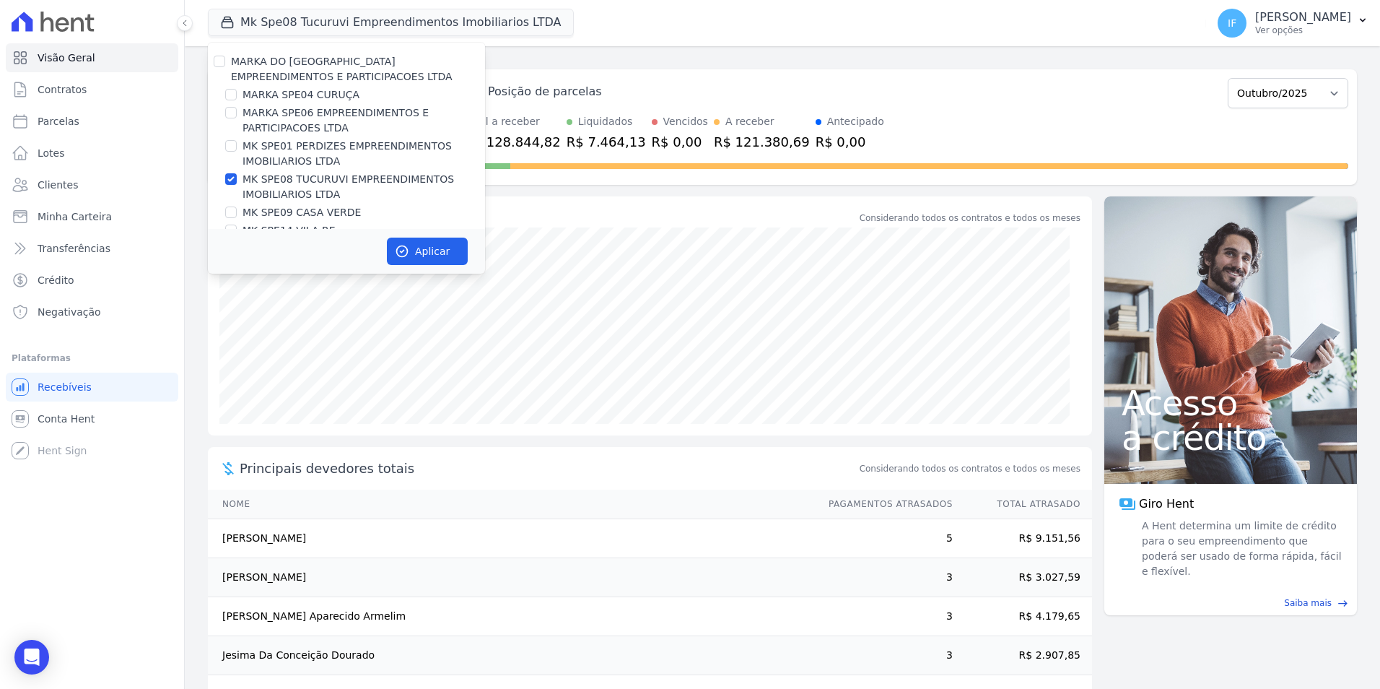
click at [269, 178] on label "MK SPE08 TUCURUVI EMPREENDIMENTOS IMOBILIARIOS LTDA" at bounding box center [364, 187] width 243 height 30
click at [237, 178] on input "MK SPE08 TUCURUVI EMPREENDIMENTOS IMOBILIARIOS LTDA" at bounding box center [231, 179] width 12 height 12
checkbox input "false"
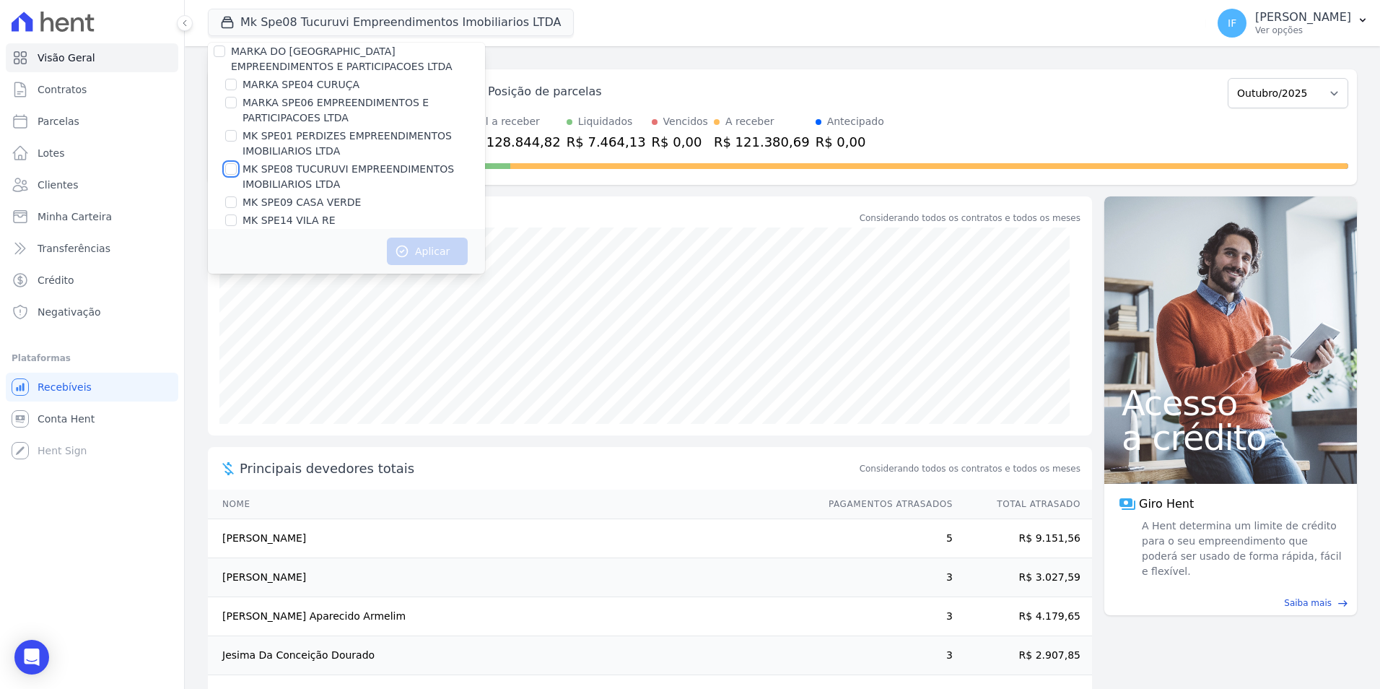
scroll to position [39, 0]
click at [296, 166] on label "MK SPE09 CASA VERDE" at bounding box center [302, 173] width 118 height 15
click at [237, 167] on input "MK SPE09 CASA VERDE" at bounding box center [231, 173] width 12 height 12
checkbox input "true"
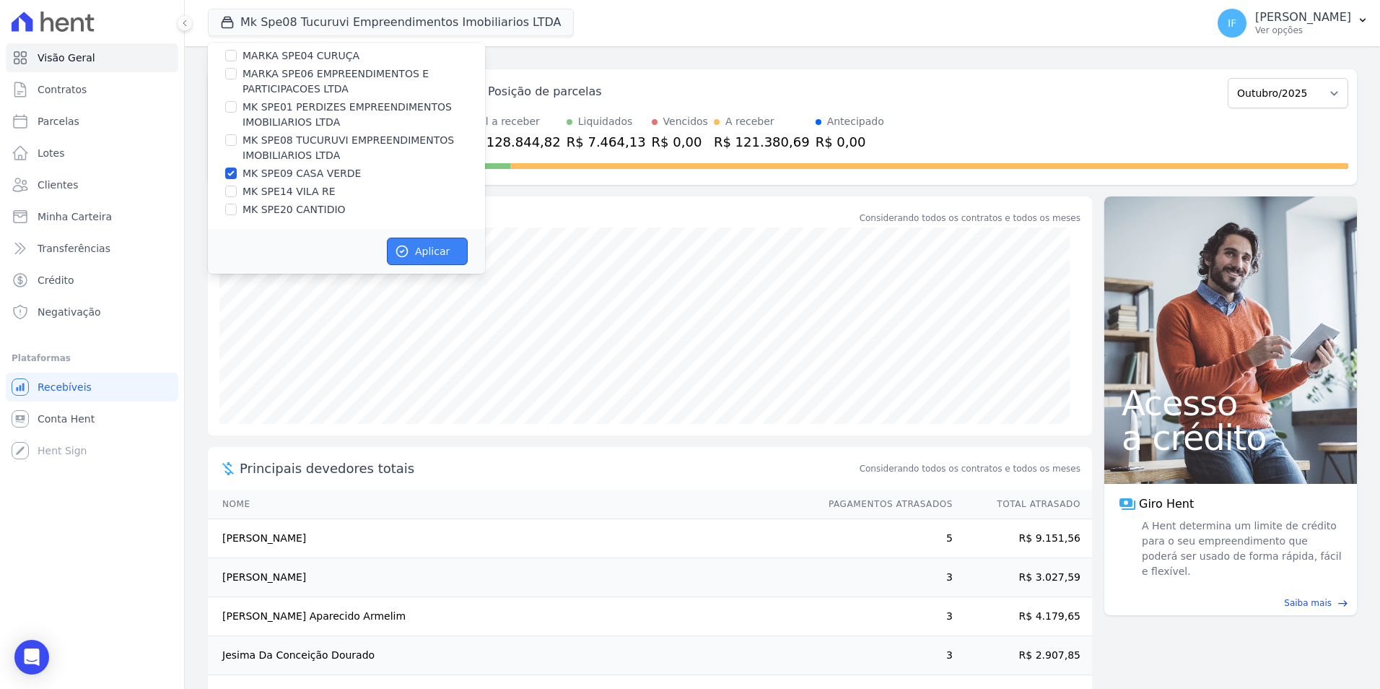
click at [445, 250] on button "Aplicar" at bounding box center [427, 251] width 81 height 27
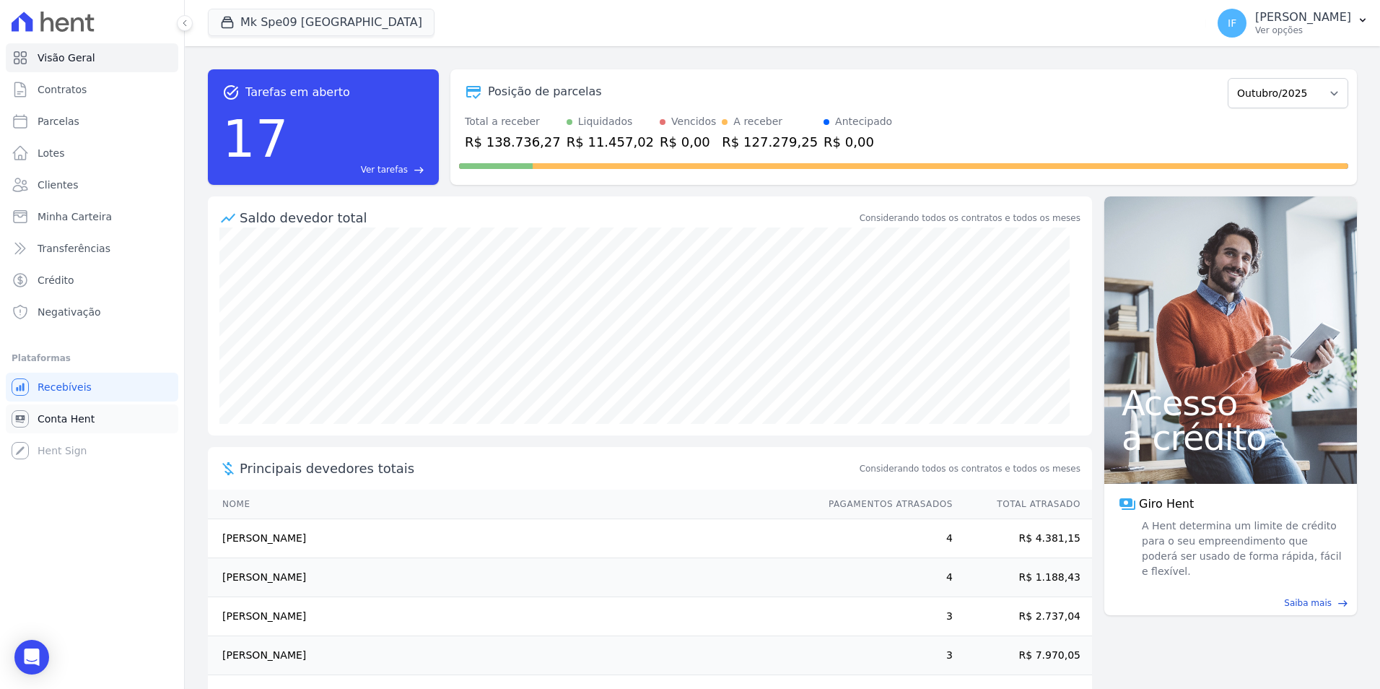
click at [76, 417] on span "Conta Hent" at bounding box center [66, 418] width 57 height 14
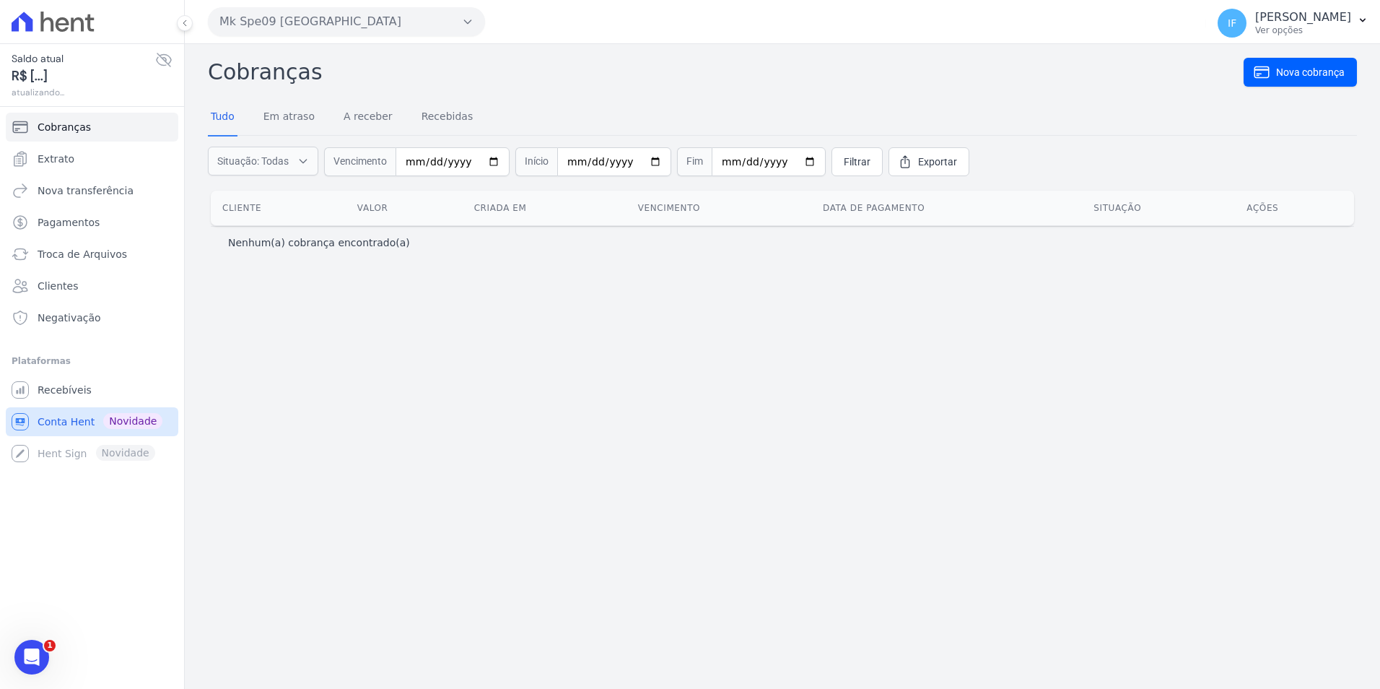
click at [58, 424] on span "Conta Hent" at bounding box center [66, 421] width 57 height 14
click at [51, 162] on span "Extrato" at bounding box center [56, 159] width 37 height 14
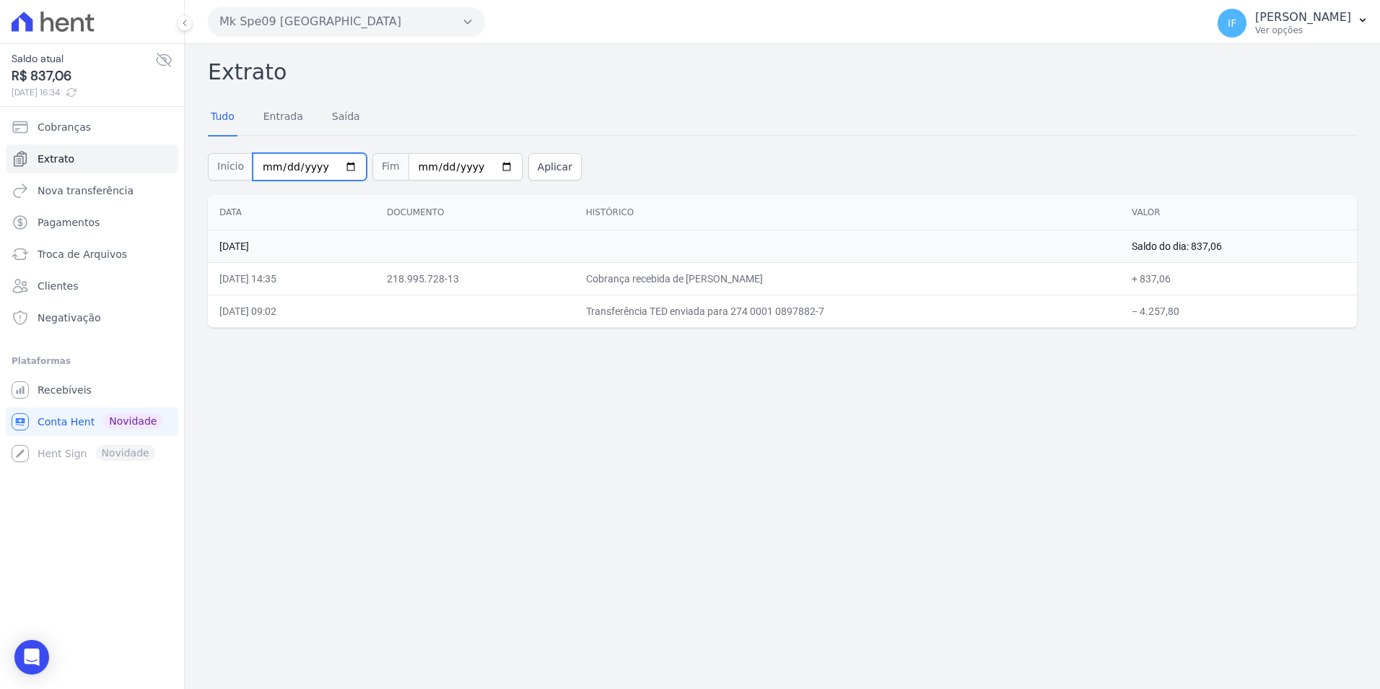
click at [340, 165] on input "[DATE]" at bounding box center [310, 166] width 114 height 27
type input "[DATE]"
click at [486, 167] on input "[DATE]" at bounding box center [466, 166] width 114 height 27
type input "[DATE]"
click at [534, 164] on button "Aplicar" at bounding box center [554, 166] width 53 height 27
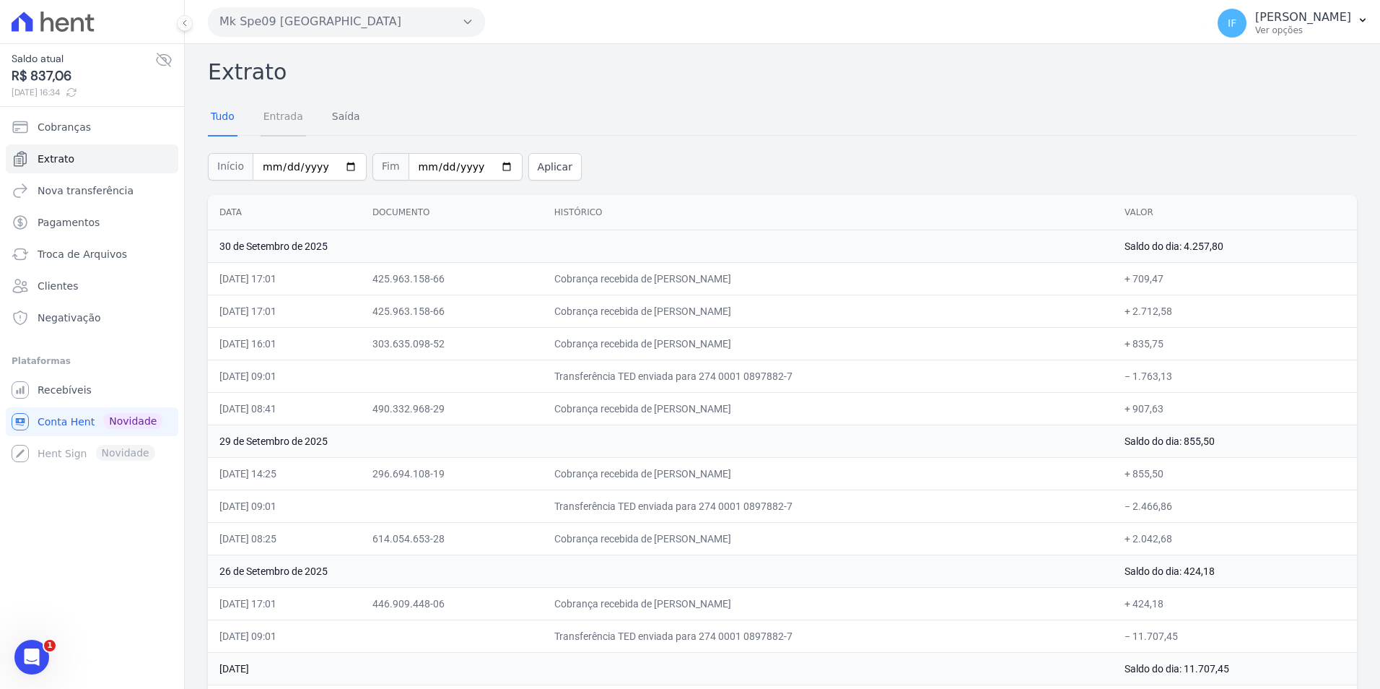
click at [292, 116] on link "Entrada" at bounding box center [283, 118] width 45 height 38
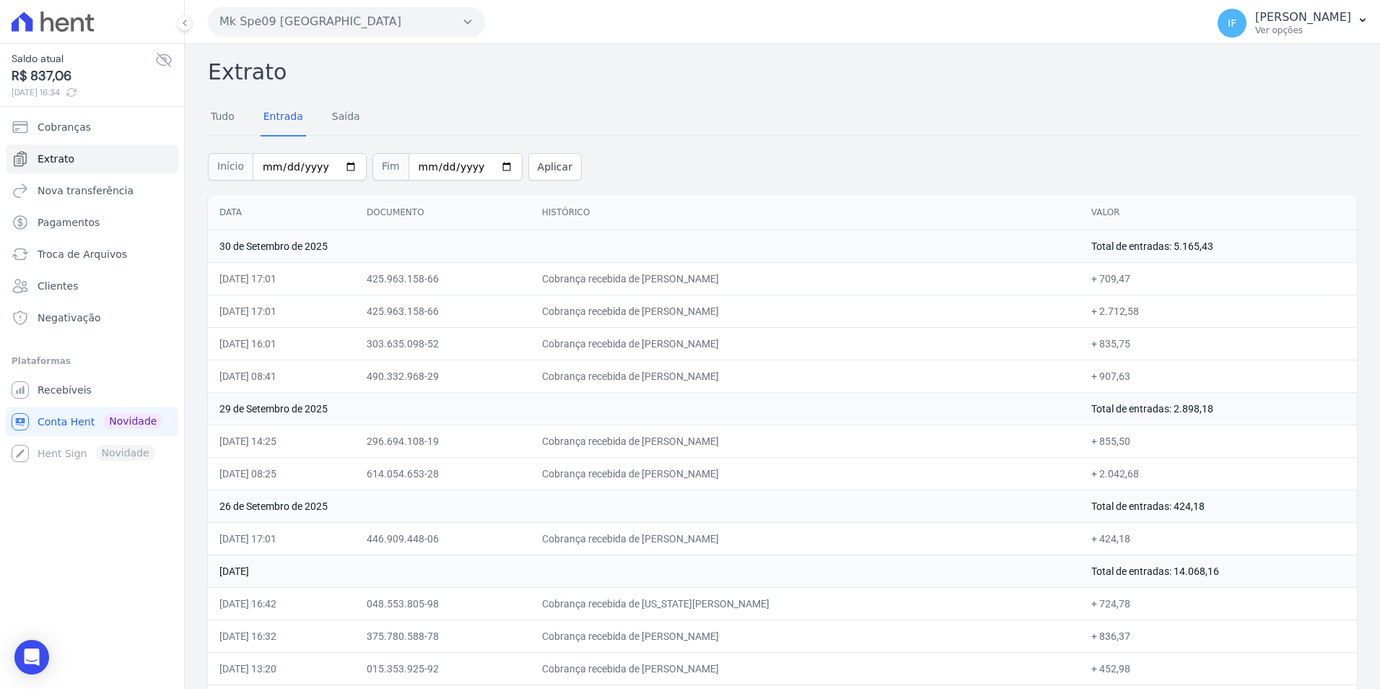
click at [276, 208] on th "Data" at bounding box center [281, 212] width 147 height 35
drag, startPoint x: 224, startPoint y: 245, endPoint x: 248, endPoint y: 315, distance: 74.0
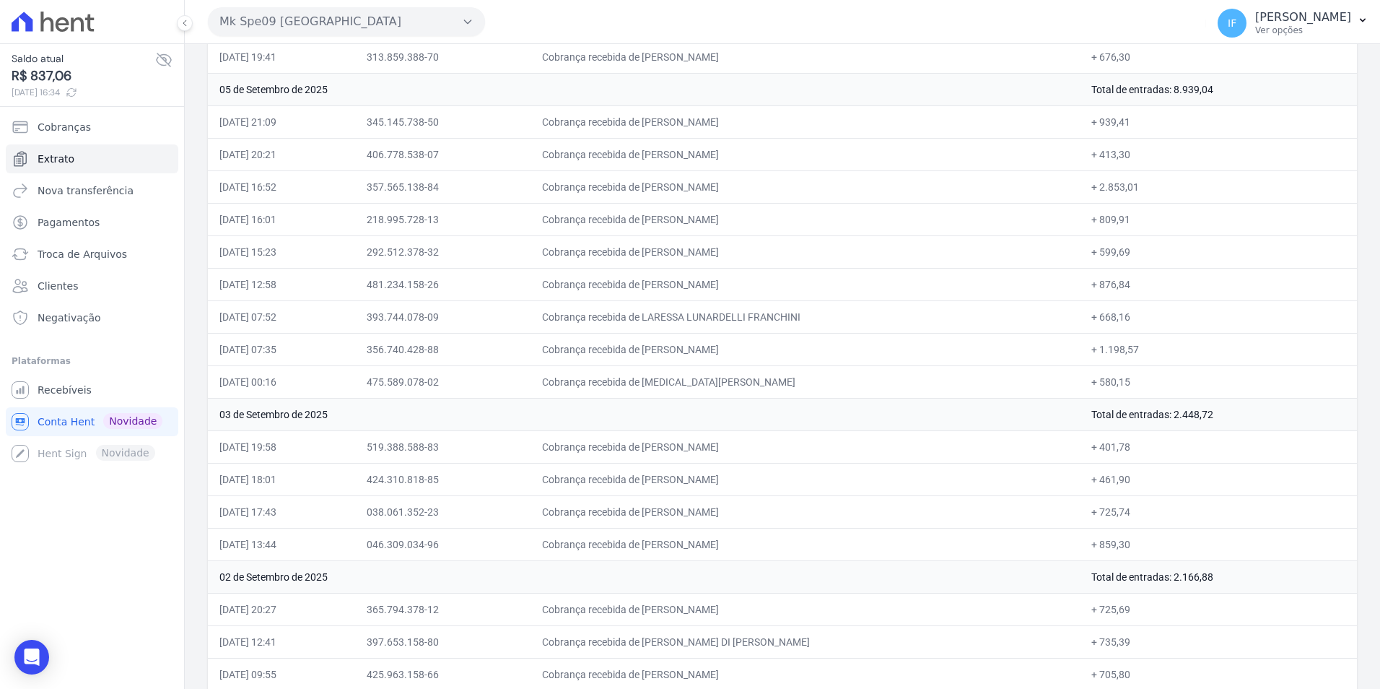
scroll to position [3289, 0]
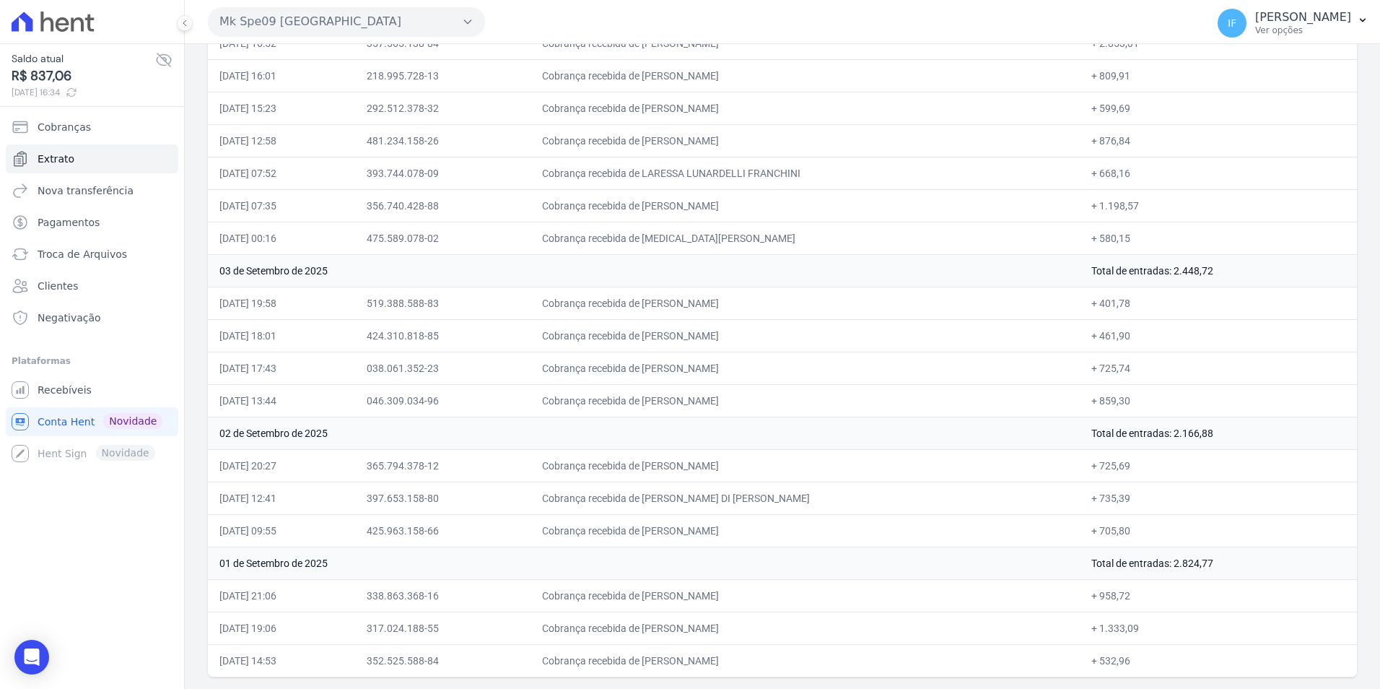
drag, startPoint x: 248, startPoint y: 315, endPoint x: 1159, endPoint y: 655, distance: 973.1
copy div "Tudo Entrada Saída Início Fim Aplicar Data Documento Histórico Valor 30 de Sete…"
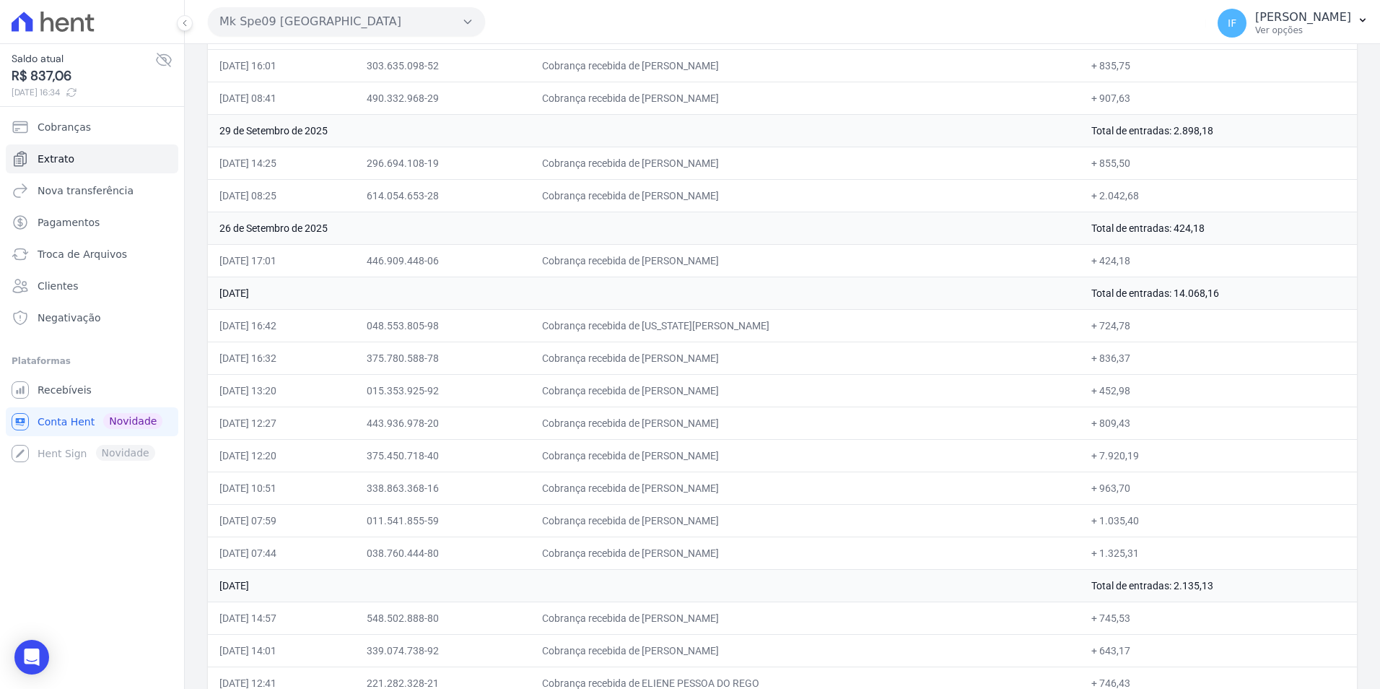
scroll to position [0, 0]
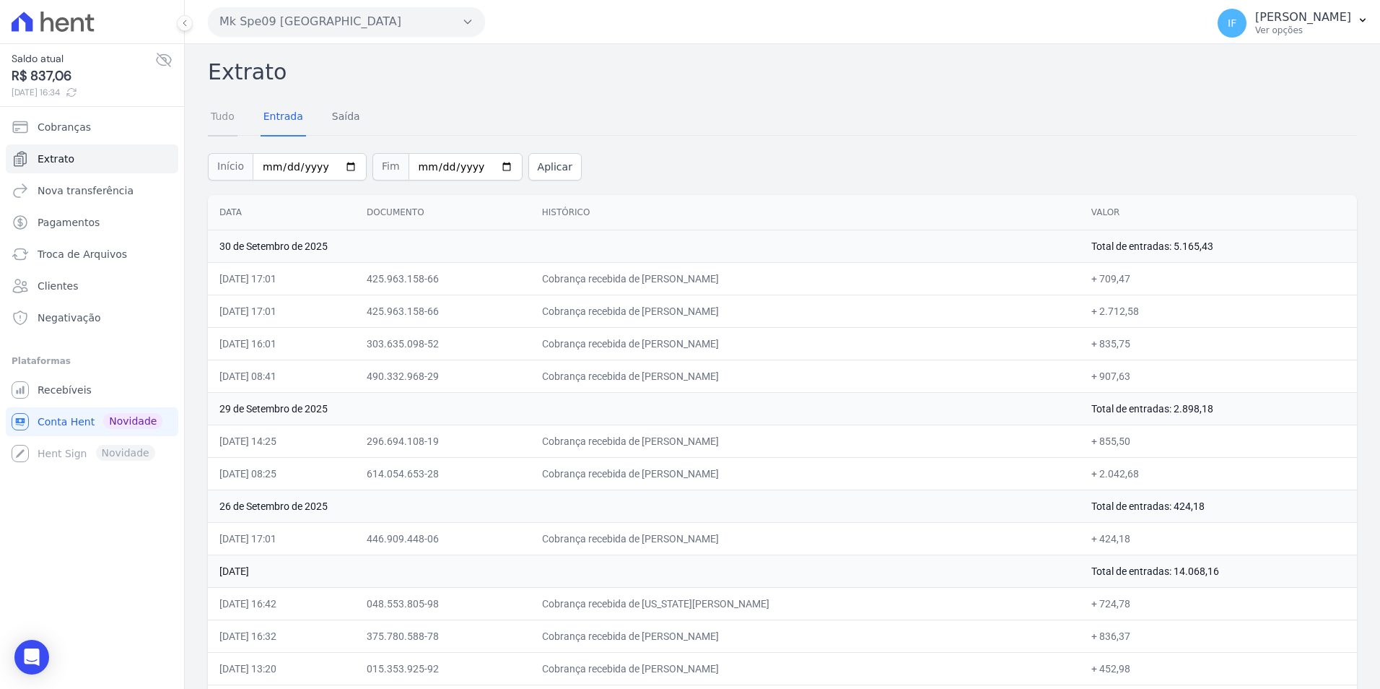
click at [217, 113] on link "Tudo" at bounding box center [223, 118] width 30 height 38
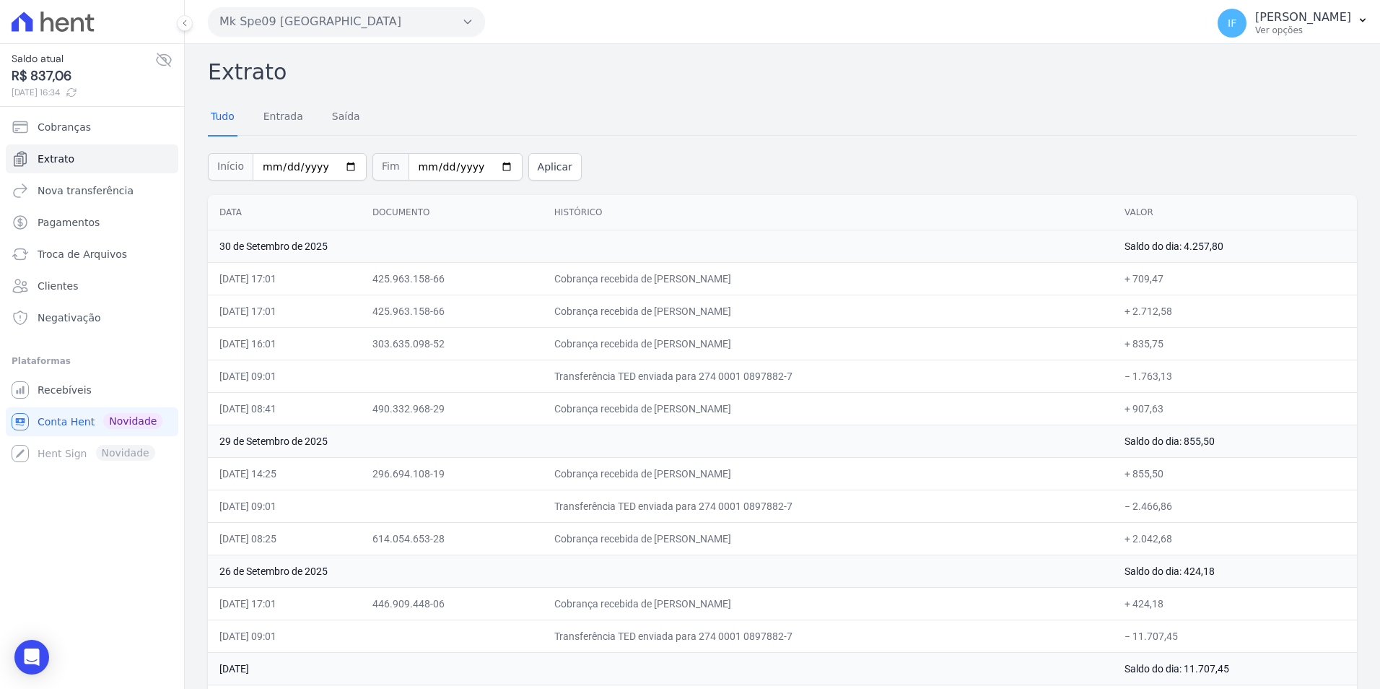
click at [435, 77] on h2 "Extrato" at bounding box center [782, 72] width 1149 height 32
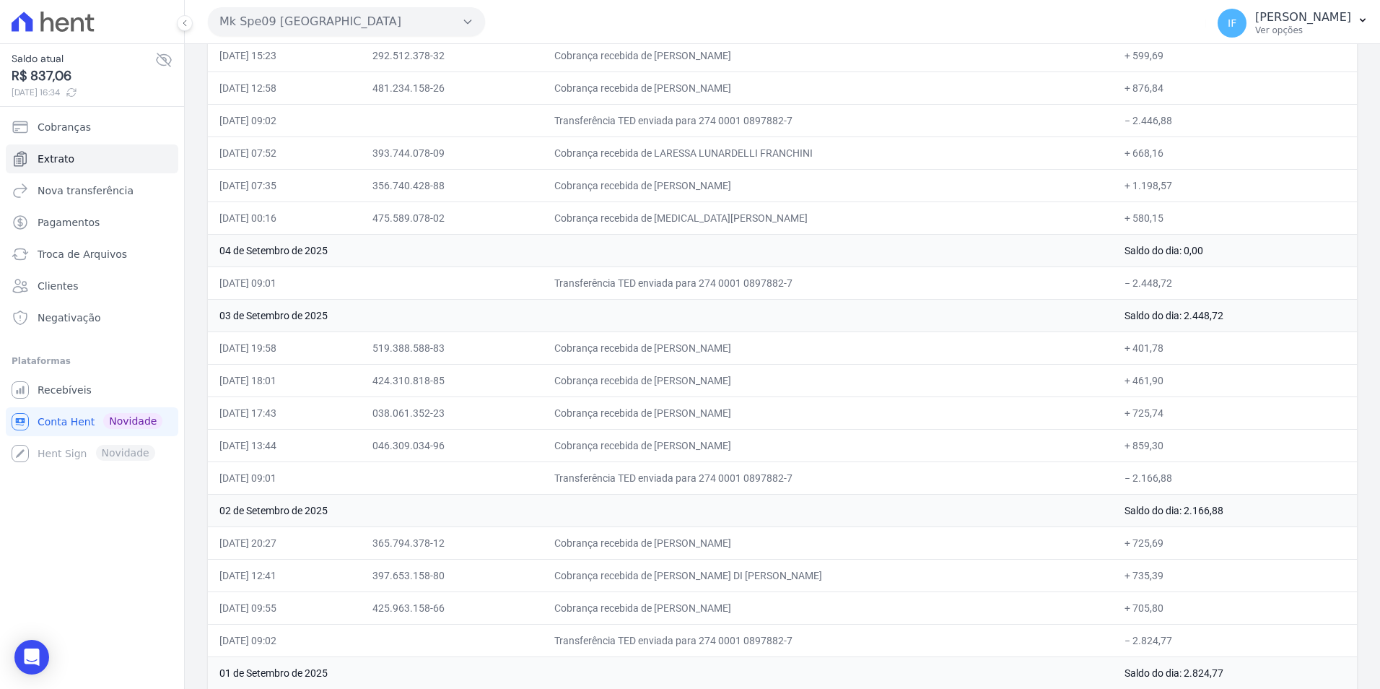
scroll to position [4036, 0]
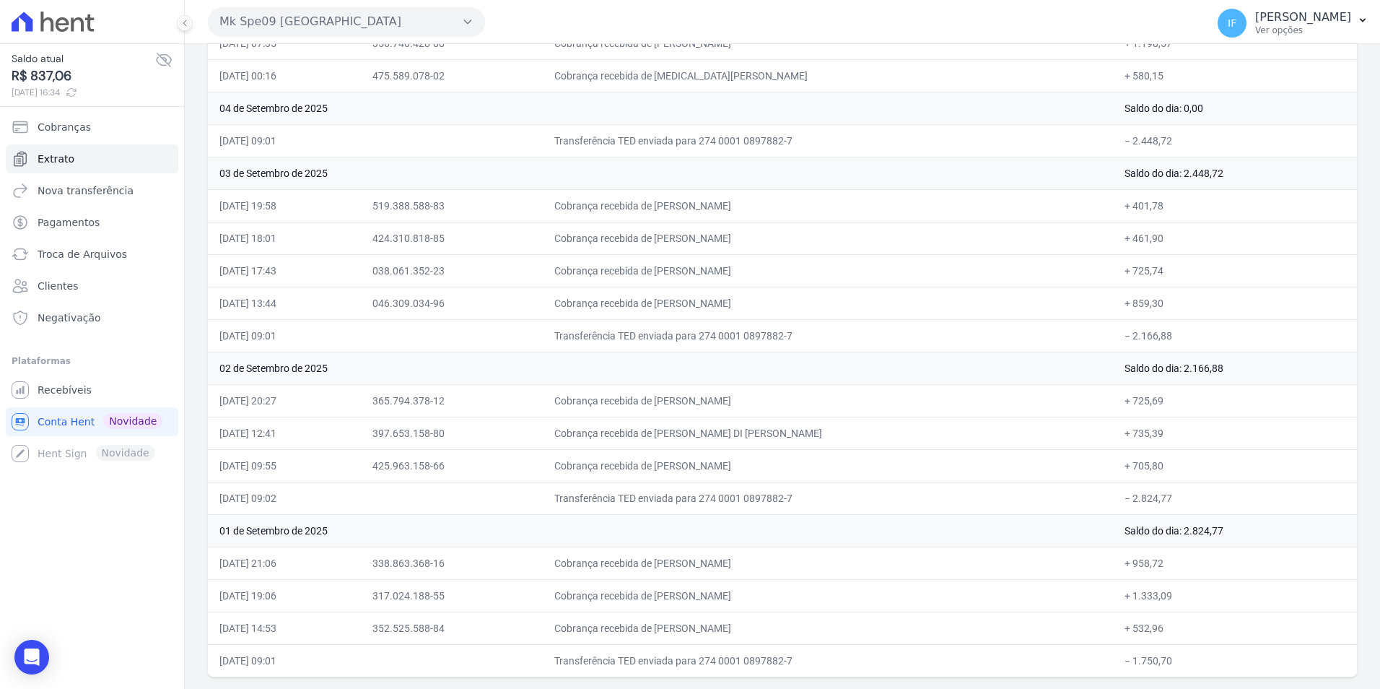
drag, startPoint x: 206, startPoint y: 62, endPoint x: 1201, endPoint y: 654, distance: 1157.6
drag, startPoint x: 1201, startPoint y: 654, endPoint x: 1182, endPoint y: 634, distance: 28.1
copy div "Extrato Tudo Entrada Saída Início Fim Aplicar Data Documento Histórico Valor 30…"
